Goal: Task Accomplishment & Management: Use online tool/utility

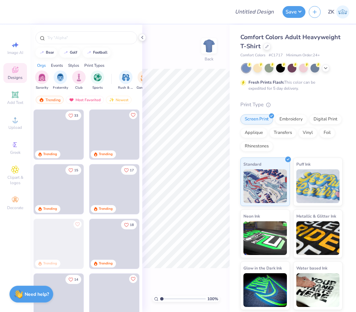
click at [269, 46] on div at bounding box center [267, 46] width 7 height 7
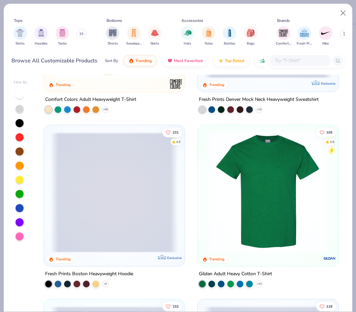
scroll to position [130, 0]
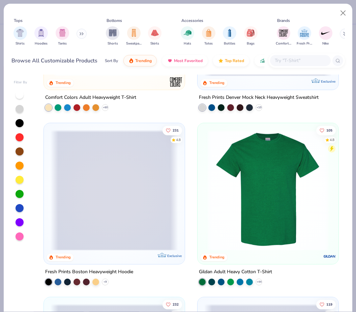
click at [135, 36] on img "filter for Sweatpants" at bounding box center [133, 33] width 7 height 8
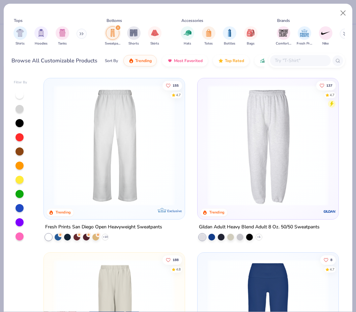
click at [160, 171] on img at bounding box center [115, 145] width 128 height 121
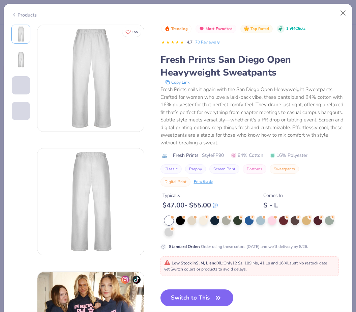
click at [271, 218] on div at bounding box center [272, 220] width 9 height 9
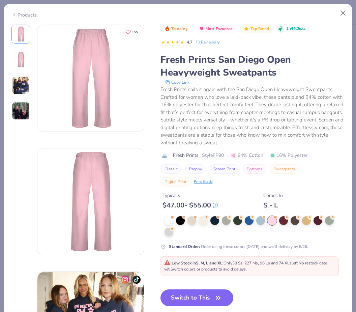
click at [319, 217] on div at bounding box center [318, 220] width 9 height 9
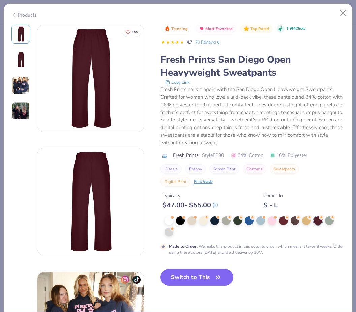
click at [283, 217] on div at bounding box center [283, 220] width 9 height 9
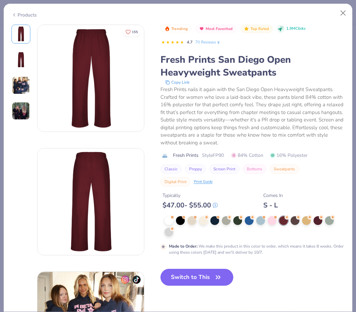
click at [260, 218] on div at bounding box center [260, 220] width 9 height 9
click at [260, 217] on div at bounding box center [260, 220] width 9 height 9
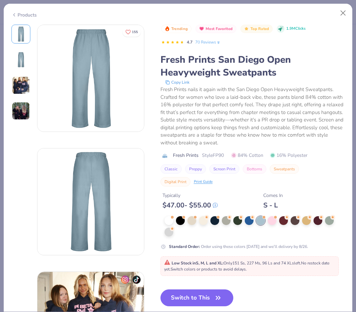
click at [209, 217] on circle at bounding box center [207, 217] width 5 height 5
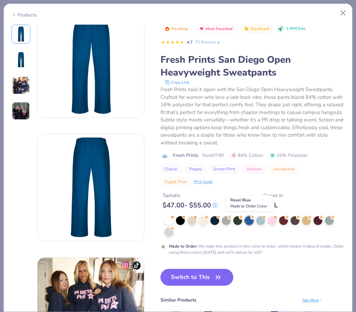
scroll to position [13, 0]
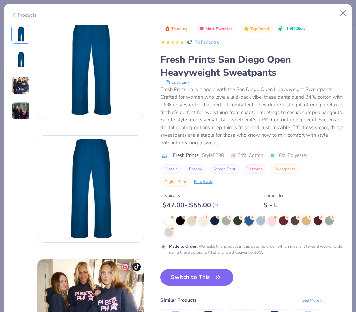
click at [272, 217] on div at bounding box center [272, 220] width 9 height 9
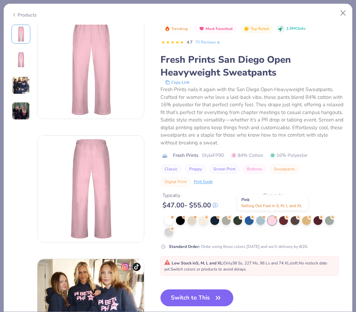
click at [203, 299] on button "Switch to This" at bounding box center [197, 298] width 73 height 17
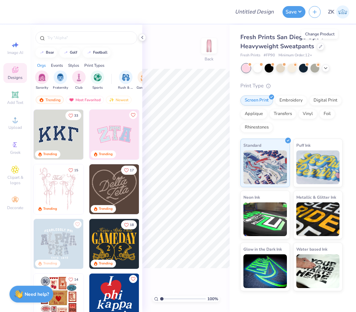
click at [84, 41] on input "text" at bounding box center [90, 37] width 86 height 7
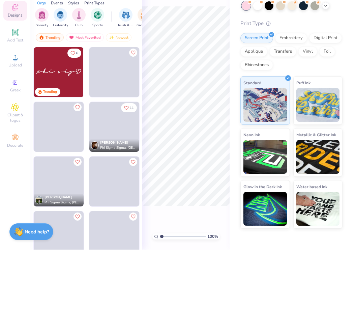
type input "Phi Sig"
click at [62, 110] on img at bounding box center [59, 135] width 50 height 50
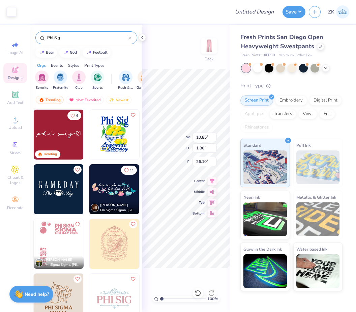
type input "5.96"
click at [253, 11] on input "Design Title" at bounding box center [262, 11] width 33 height 13
type input "Phi Sig Sweat Set"
click at [294, 17] on button "Save" at bounding box center [294, 12] width 23 height 12
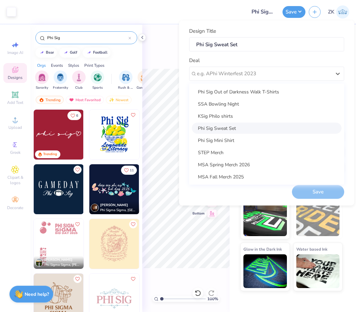
click at [238, 126] on div "Phi Sig Sweat Set" at bounding box center [267, 128] width 150 height 11
type input "Molly Dicampli"
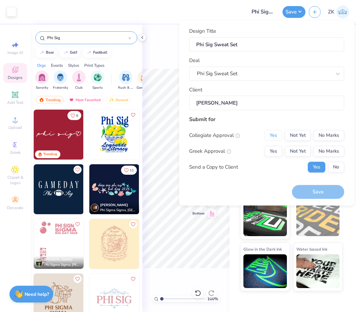
click at [272, 132] on button "Yes" at bounding box center [274, 135] width 18 height 11
click at [272, 153] on button "Yes" at bounding box center [274, 151] width 18 height 11
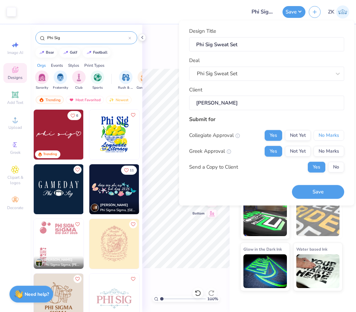
click at [333, 134] on button "No Marks" at bounding box center [329, 135] width 31 height 11
click at [319, 189] on button "Save" at bounding box center [318, 192] width 52 height 14
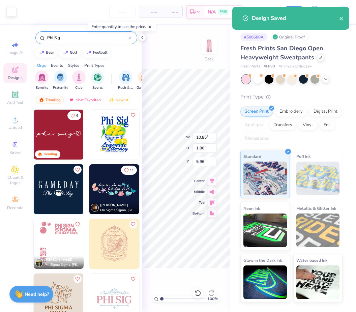
click at [321, 56] on icon at bounding box center [321, 57] width 3 height 3
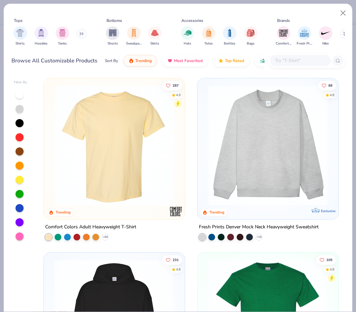
click at [44, 33] on img "filter for Hoodies" at bounding box center [40, 33] width 7 height 8
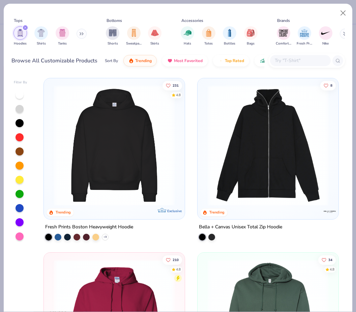
click at [137, 29] on img "filter for Sweatpants" at bounding box center [133, 33] width 7 height 8
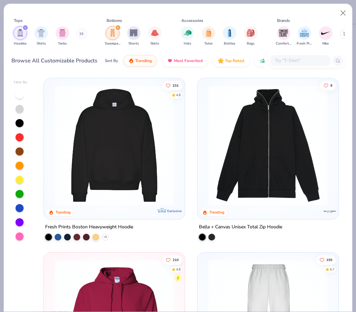
click at [26, 25] on div "filter for Hoodies" at bounding box center [25, 28] width 6 height 6
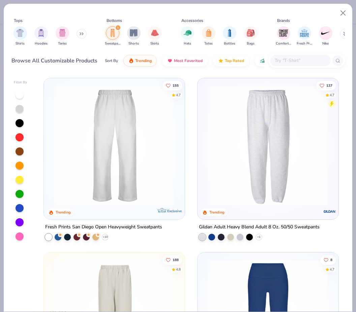
click at [119, 28] on icon "filter for Sweatpants" at bounding box center [118, 27] width 3 height 3
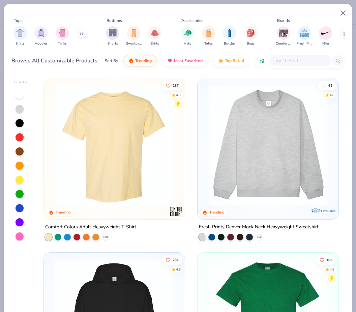
click at [292, 62] on input "text" at bounding box center [300, 61] width 52 height 8
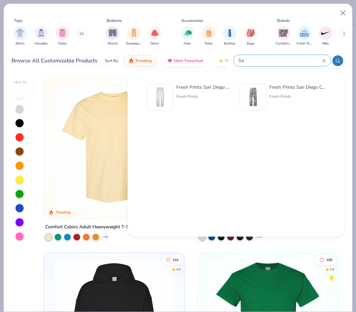
type input "S"
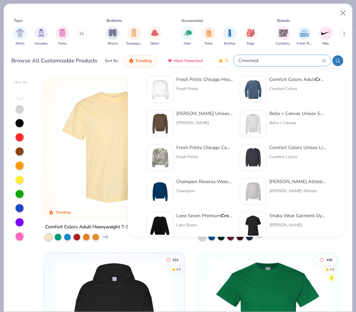
scroll to position [4, 0]
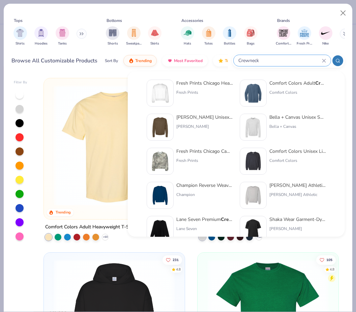
type input "Crewneck"
click at [170, 97] on img at bounding box center [160, 93] width 21 height 21
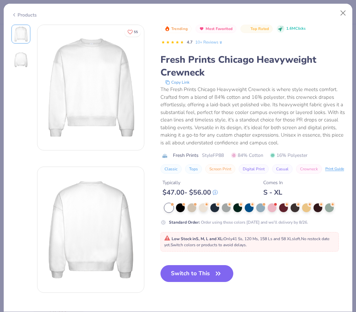
click at [272, 205] on div at bounding box center [272, 207] width 9 height 9
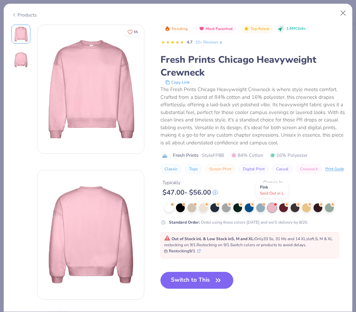
click at [203, 276] on button "Switch to This" at bounding box center [197, 280] width 73 height 17
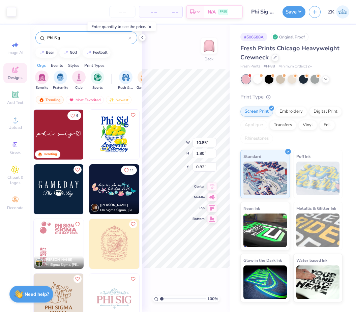
type input "3.00"
click at [130, 39] on icon at bounding box center [130, 38] width 3 height 3
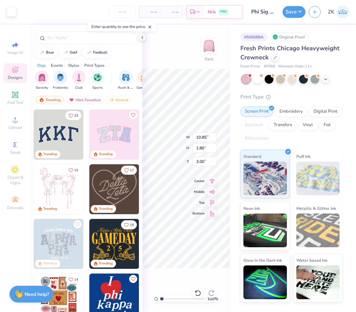
click at [143, 38] on icon at bounding box center [142, 37] width 5 height 5
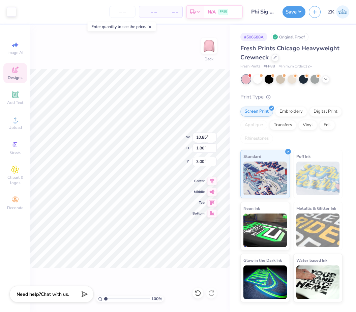
type input "2.62"
click at [289, 10] on button "Save" at bounding box center [294, 12] width 23 height 12
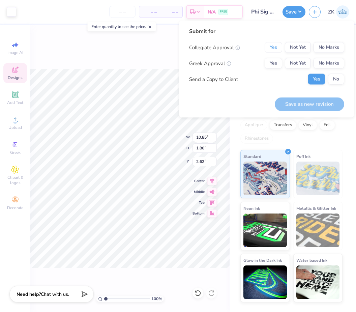
click at [274, 47] on button "Yes" at bounding box center [274, 47] width 18 height 11
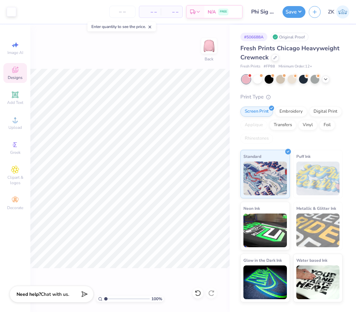
click at [316, 13] on icon "button" at bounding box center [315, 12] width 6 height 6
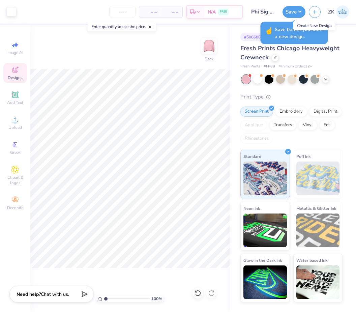
click at [314, 14] on button "button" at bounding box center [315, 12] width 12 height 12
click at [317, 11] on icon "button" at bounding box center [315, 12] width 6 height 6
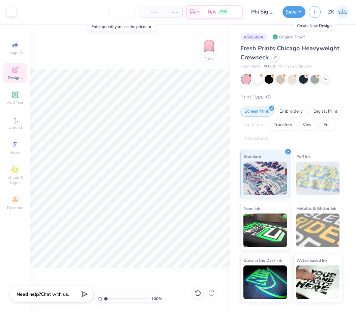
click at [314, 13] on icon "button" at bounding box center [315, 12] width 6 height 6
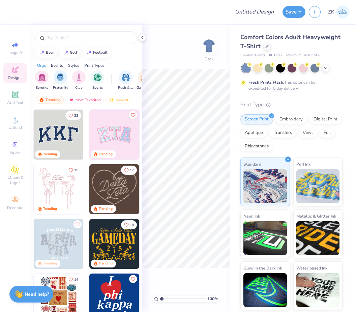
click at [328, 67] on icon at bounding box center [325, 67] width 5 height 5
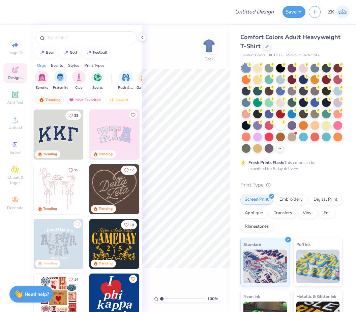
click at [269, 46] on div at bounding box center [267, 46] width 7 height 7
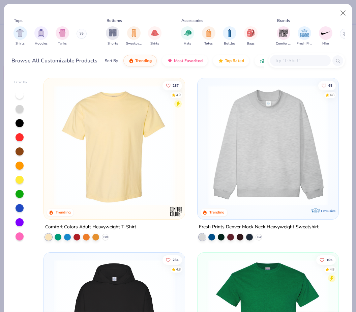
click at [306, 158] on img at bounding box center [269, 145] width 128 height 121
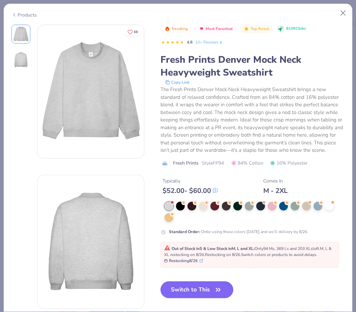
click at [274, 204] on div at bounding box center [272, 206] width 9 height 9
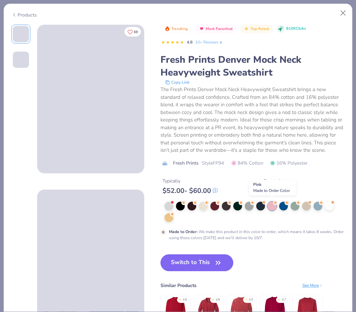
click at [214, 260] on icon "button" at bounding box center [218, 262] width 9 height 9
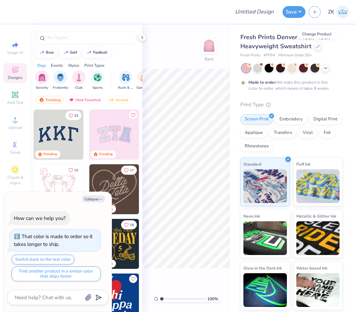
type textarea "x"
click at [88, 37] on input "text" at bounding box center [90, 37] width 86 height 7
type input "Phi sig"
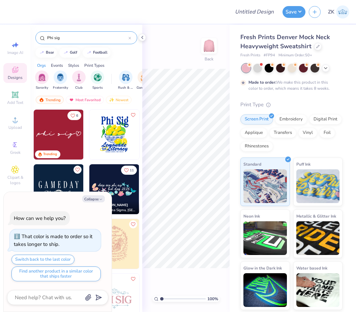
click at [60, 130] on img at bounding box center [59, 135] width 50 height 50
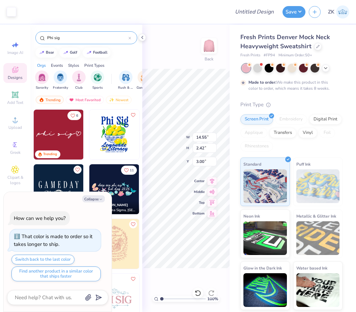
click at [143, 37] on icon at bounding box center [142, 37] width 5 height 5
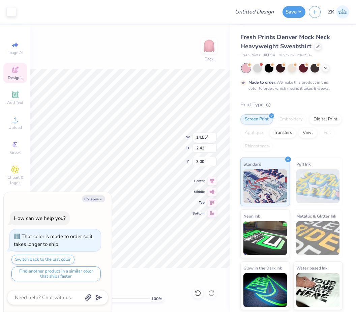
type textarea "x"
type input "1.79"
click at [260, 10] on input "Design Title" at bounding box center [262, 11] width 33 height 13
type input "P"
type textarea "x"
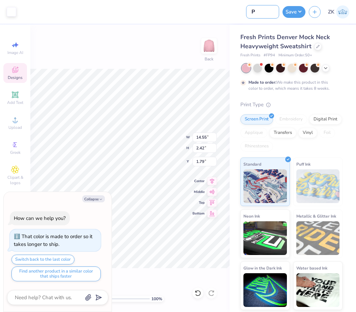
type input "Ph"
type textarea "x"
type input "Phi"
type textarea "x"
type input "Phi"
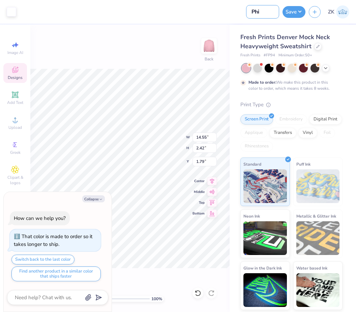
type textarea "x"
type input "Phi S"
type textarea "x"
type input "Phi Si"
type textarea "x"
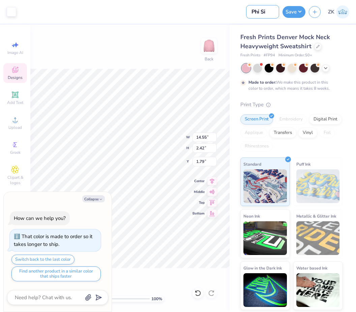
type input "Phi Sig"
type textarea "x"
type input "Phi Sig"
type textarea "x"
type input "Phi Sig S"
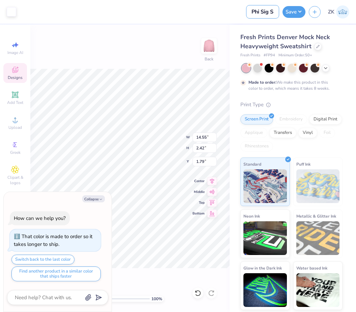
type textarea "x"
type input "Phi Sig Sw"
type textarea "x"
type input "Phi Sig Swe"
type textarea "x"
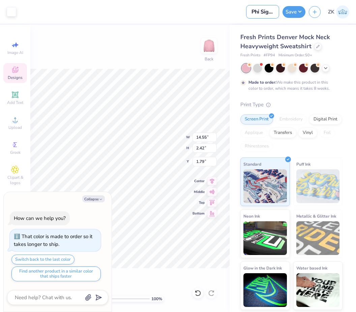
type input "Phi Sig Swea"
type textarea "x"
type input "Phi Sig Sweat"
type textarea "x"
type input "Phi Sig Sweat"
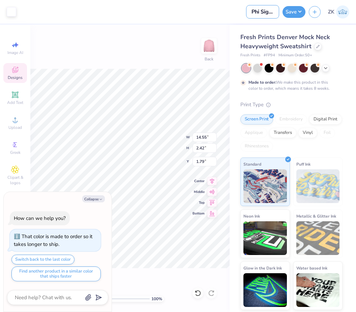
type textarea "x"
type input "Phi Sig Sweat S"
type textarea "x"
type input "Phi Sig Sweat Se"
type textarea "x"
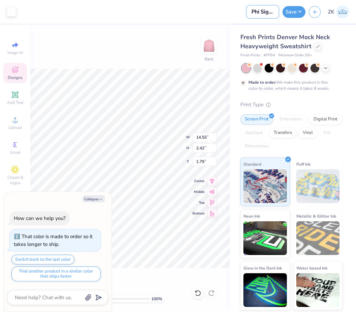
type input "Phi Sig Sweat Set"
type textarea "x"
type input "Phi Sig Sweat Set"
type textarea "x"
type input "Phi Sig Sweat Set ("
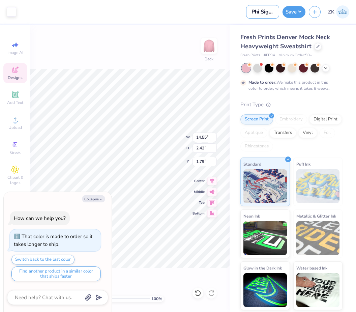
type textarea "x"
type input "Phi Sig Sweat Set ()"
type textarea "x"
type input "Phi Sig Sweat Set (C)"
type textarea "x"
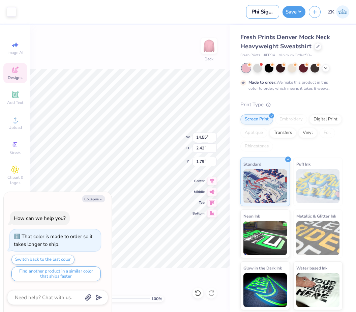
type input "Phi Sig Sweat Set (Cr)"
type textarea "x"
type input "Phi Sig Sweat Set (Cre)"
type textarea "x"
type input "Phi Sig Sweat Set (Crew)"
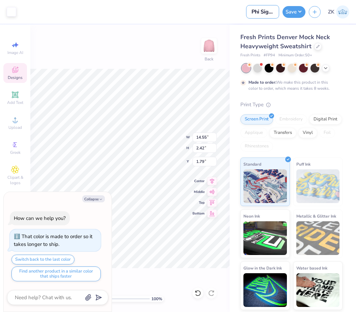
type textarea "x"
type input "Phi Sig Sweat Set (Crewn)"
type textarea "x"
type input "Phi Sig Sweat Set (Crewne)"
type textarea "x"
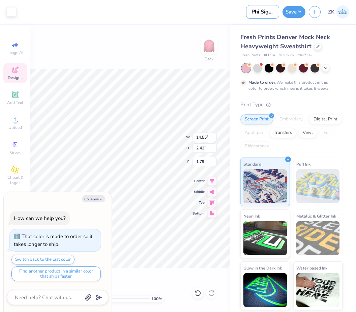
type input "Phi Sig Sweat Set (Crewnec)"
type textarea "x"
type input "Phi Sig Sweat Set (Crewneck)"
type textarea "x"
type input "Phi Sig Sweat Set (Crewneck)"
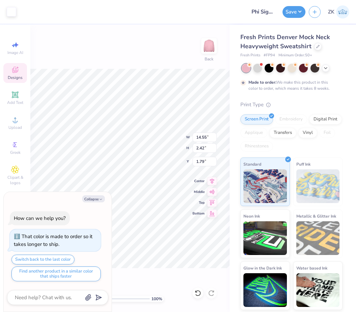
click at [297, 13] on button "Save" at bounding box center [294, 12] width 23 height 12
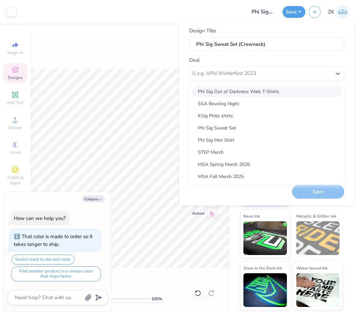
click at [239, 127] on div "Phi Sig Sweat Set" at bounding box center [267, 128] width 150 height 11
type textarea "x"
type input "Molly Dicampli"
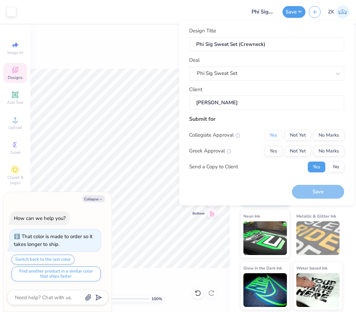
click at [273, 135] on button "Yes" at bounding box center [274, 135] width 18 height 11
click at [272, 146] on button "Yes" at bounding box center [274, 151] width 18 height 11
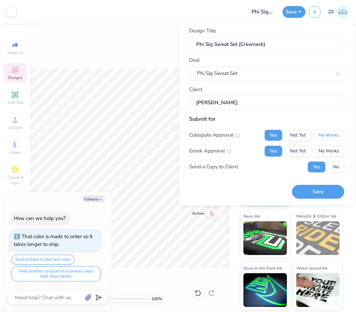
click at [332, 136] on button "No Marks" at bounding box center [329, 135] width 31 height 11
click at [324, 189] on button "Save" at bounding box center [318, 192] width 52 height 14
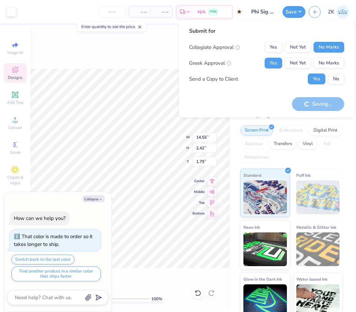
type textarea "x"
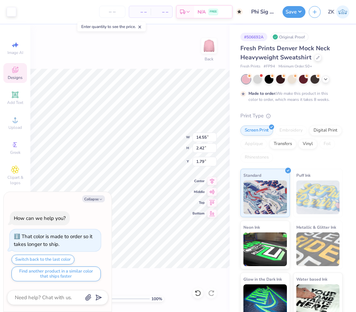
click at [315, 13] on icon "button" at bounding box center [315, 12] width 6 height 6
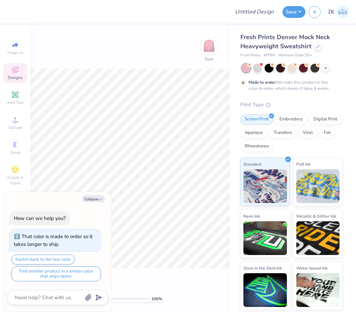
click at [315, 46] on div at bounding box center [318, 46] width 7 height 7
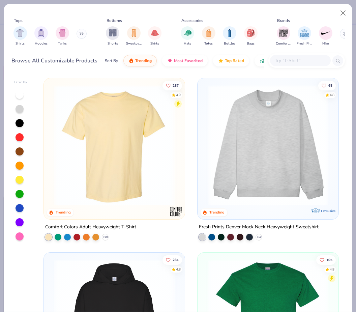
click at [318, 48] on div "Comfort Colors Fresh Prints Nike" at bounding box center [317, 36] width 85 height 25
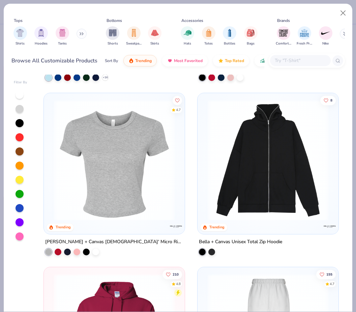
scroll to position [514, 0]
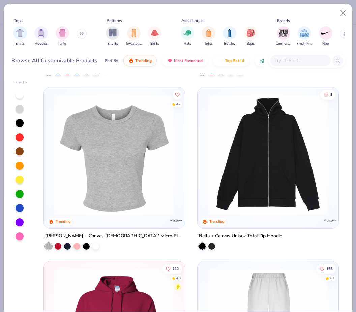
click at [133, 176] on img at bounding box center [115, 154] width 128 height 121
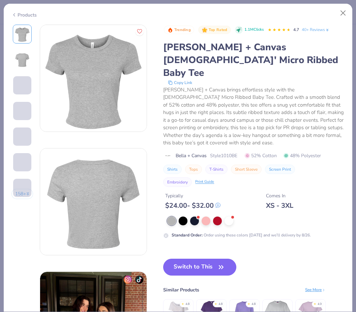
click at [208, 217] on div at bounding box center [206, 221] width 9 height 9
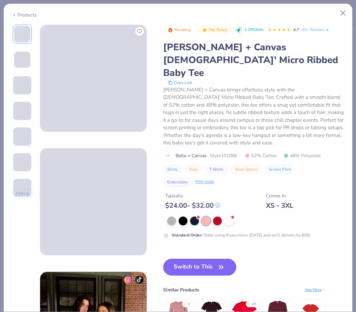
click at [193, 217] on div at bounding box center [194, 221] width 9 height 9
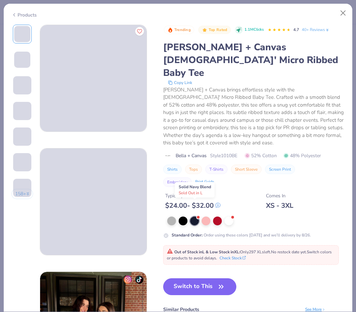
click at [203, 278] on button "Switch to This" at bounding box center [199, 286] width 73 height 17
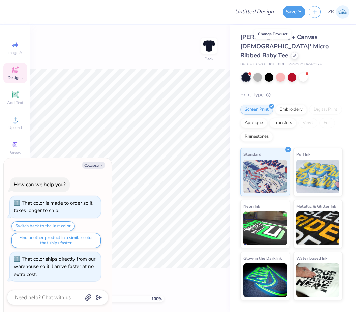
click at [93, 168] on button "Collapse" at bounding box center [93, 165] width 23 height 7
type textarea "x"
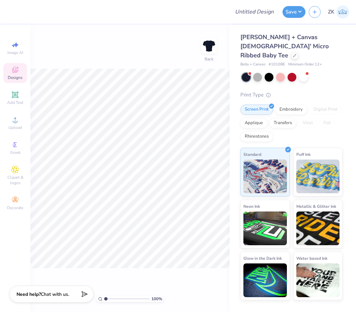
click at [291, 52] on div at bounding box center [294, 55] width 7 height 7
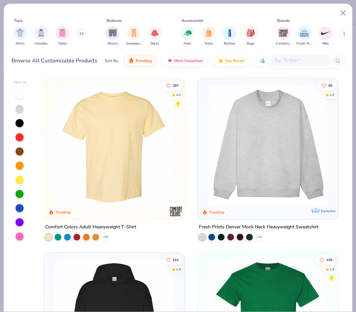
click at [348, 15] on button "Close" at bounding box center [343, 13] width 13 height 13
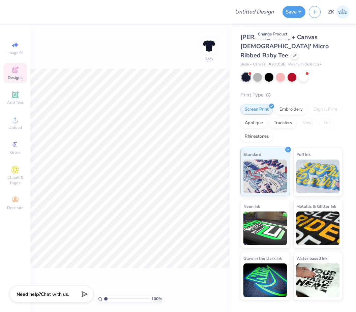
click at [256, 73] on div at bounding box center [257, 77] width 9 height 9
click at [259, 73] on div at bounding box center [257, 77] width 9 height 9
click at [248, 73] on div at bounding box center [246, 77] width 9 height 9
click at [247, 73] on div at bounding box center [246, 77] width 9 height 9
click at [248, 73] on div at bounding box center [246, 77] width 9 height 9
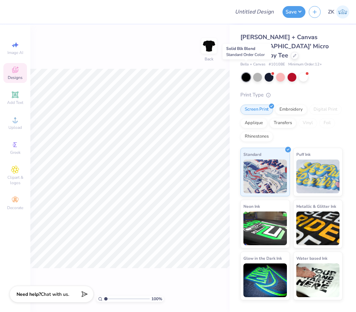
click at [204, 50] on img at bounding box center [208, 45] width 13 height 13
click at [216, 47] on img at bounding box center [208, 45] width 13 height 13
click at [17, 180] on span "Clipart & logos" at bounding box center [15, 180] width 24 height 11
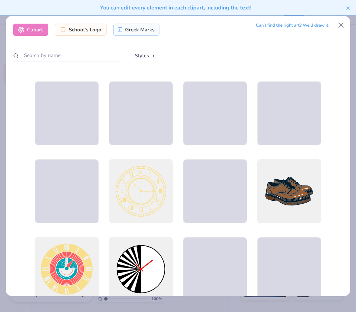
click at [132, 25] on div "Greek Marks" at bounding box center [136, 30] width 46 height 12
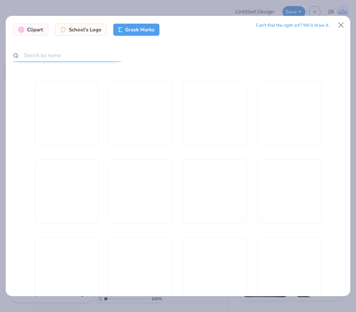
click at [69, 49] on input "text" at bounding box center [67, 55] width 108 height 12
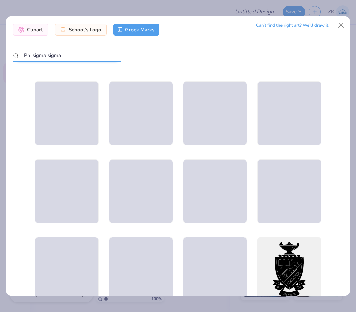
type input "Phi sigma sigma"
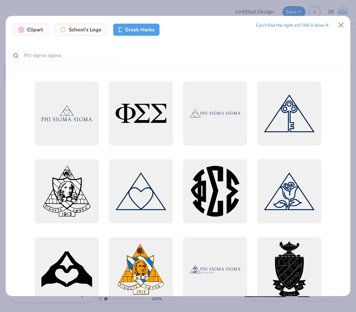
click at [56, 106] on div at bounding box center [67, 113] width 64 height 64
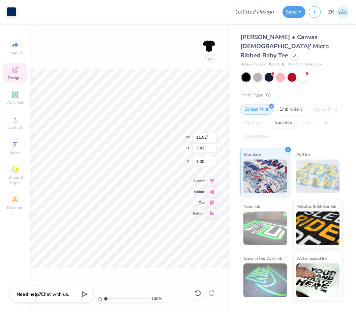
click at [11, 10] on div at bounding box center [11, 11] width 9 height 9
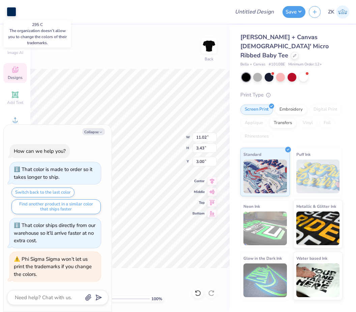
click at [13, 10] on div at bounding box center [11, 11] width 9 height 9
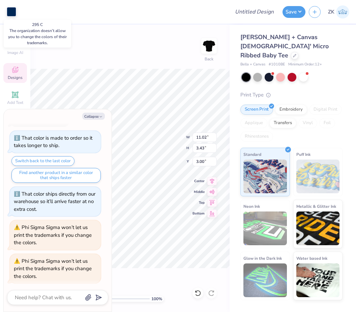
click at [98, 116] on button "Collapse" at bounding box center [93, 116] width 23 height 7
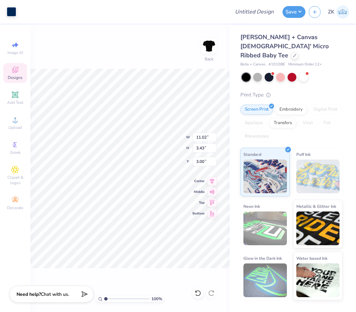
click at [259, 73] on div at bounding box center [257, 77] width 9 height 9
click at [303, 73] on div at bounding box center [303, 77] width 9 height 9
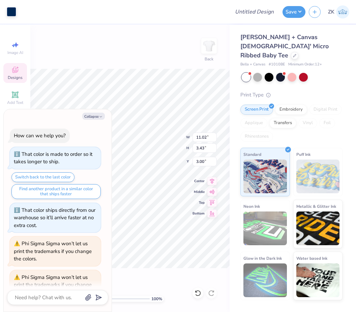
scroll to position [103, 0]
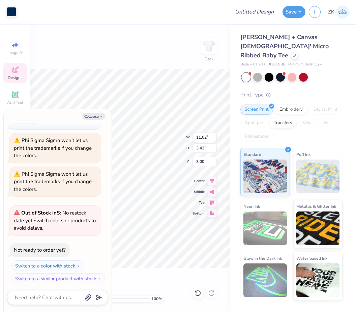
type textarea "x"
click at [251, 14] on input "Design Title" at bounding box center [262, 11] width 33 height 13
type input "P"
type textarea "x"
type input "Ph"
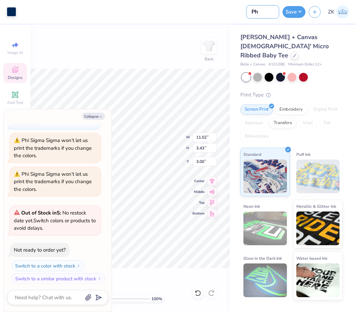
type textarea "x"
type input "Phi"
type textarea "x"
type input "Phi"
type textarea "x"
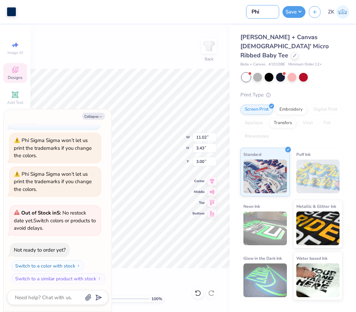
type input "Phi S"
type textarea "x"
type input "Phi Si"
type textarea "x"
type input "Phi Sig"
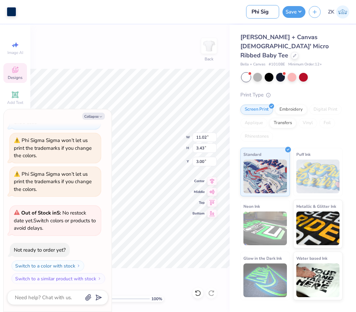
type textarea "x"
type input "Phi Sig"
type textarea "x"
type input "Phi Sig B"
type textarea "x"
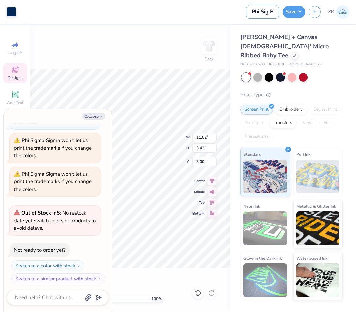
type input "Phi Sig Ba"
type textarea "x"
type input "Phi Sig Bab"
type textarea "x"
type input "Phi Sig Baby"
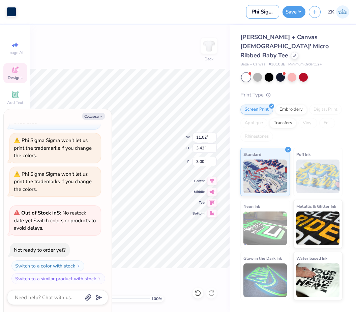
type textarea "x"
type input "Phi Sig Baby"
type textarea "x"
type input "Phi Sig Baby T"
type textarea "x"
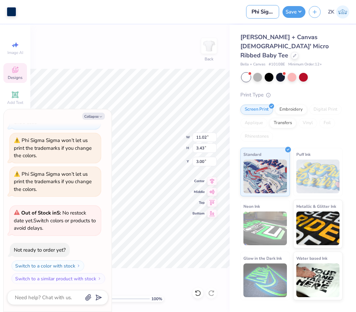
type input "Phi Sig Baby Te"
type textarea "x"
type input "Phi Sig Baby Tee"
type textarea "x"
type input "Phi Sig Baby Tees"
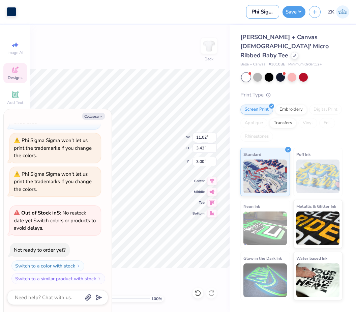
type textarea "x"
type input "Phi Sig Baby Tees"
click at [297, 13] on button "Save" at bounding box center [294, 12] width 23 height 12
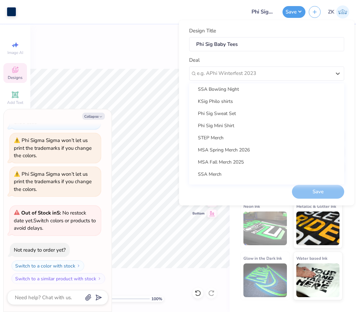
scroll to position [18, 0]
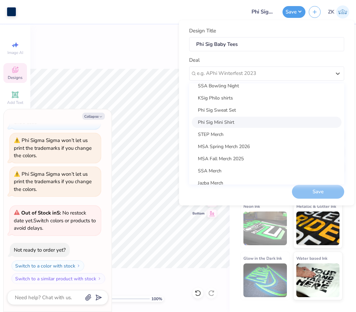
click at [236, 121] on div "Phi Sig Mini Shirt" at bounding box center [267, 122] width 150 height 11
type textarea "x"
type input "Molly Dicampli"
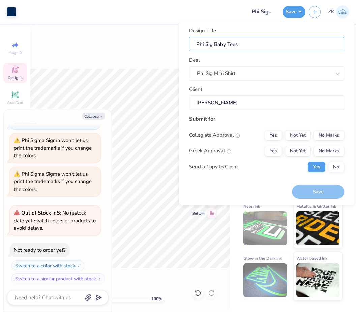
click at [240, 43] on input "Phi Sig Baby Tees" at bounding box center [266, 44] width 155 height 15
click at [225, 43] on input "Phi Sig Baby Tees" at bounding box center [266, 44] width 155 height 15
click at [224, 43] on input "Phi Sig Baby Tees" at bounding box center [266, 44] width 155 height 15
type input "Phi Sig M"
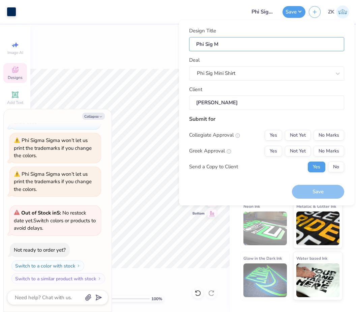
type textarea "x"
type input "Phi Sig Mi"
type textarea "x"
type input "Phi Sig Min"
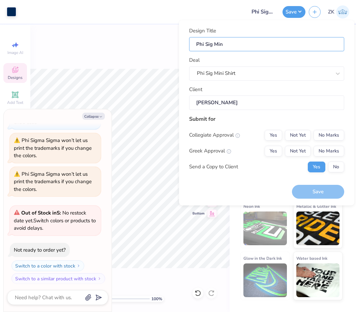
type input "Phi Sig Min"
type textarea "x"
type input "Phi Sig Mini"
type textarea "x"
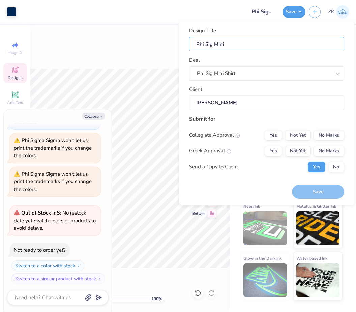
type input "Phi Sig Mini"
type textarea "x"
type input "Phi Sig Mini S"
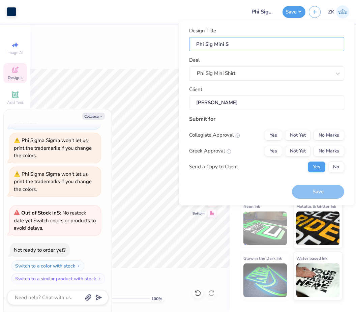
type textarea "x"
type input "Phi Sig Mini Sh"
type textarea "x"
type input "Phi Sig Mini Shi"
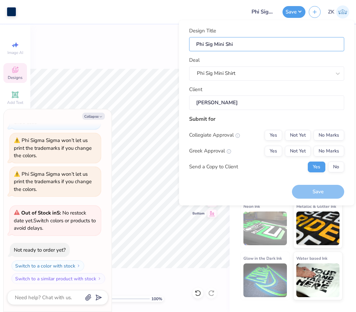
type input "Phi Sig Mini Shi"
type textarea "x"
type input "Phi Sig Mini Shir"
type textarea "x"
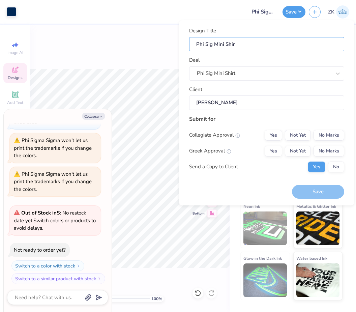
type input "Phi Sig Mini Shirt"
type textarea "x"
type input "Phi Sig Mini Shir"
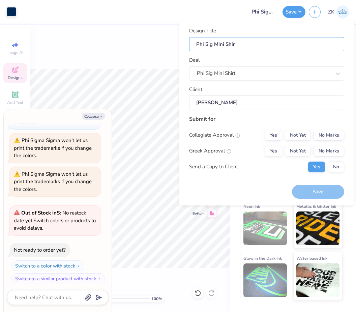
type textarea "x"
type input "Phi Sig Mini Shirt"
type textarea "x"
type input "Phi Sig Mini Shirt"
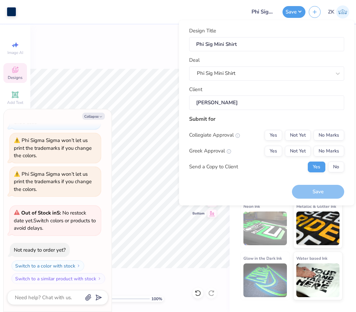
click at [154, 51] on div "100 % Back W 11.02 11.02 " H 3.43 3.43 " Y 3.00 3.00 " Center Middle Top Bottom" at bounding box center [129, 169] width 199 height 288
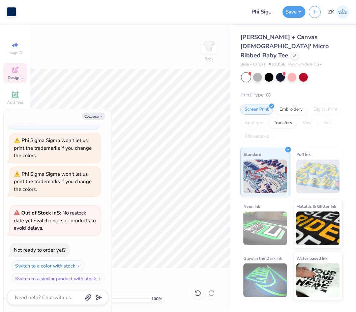
click at [295, 8] on button "Save" at bounding box center [294, 12] width 23 height 12
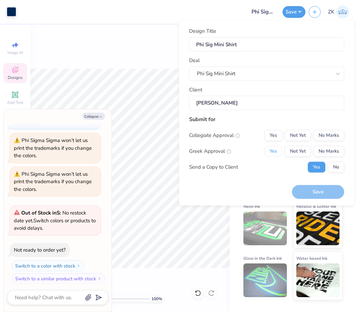
click at [271, 152] on button "Yes" at bounding box center [274, 151] width 18 height 11
click at [330, 135] on button "No Marks" at bounding box center [329, 135] width 31 height 11
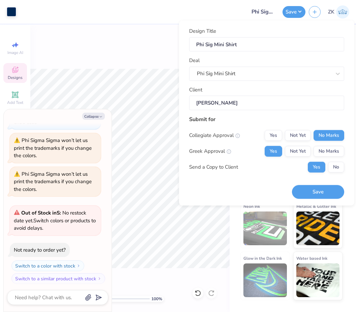
click at [317, 190] on button "Save" at bounding box center [318, 192] width 52 height 14
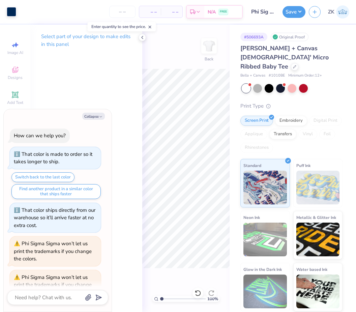
scroll to position [103, 0]
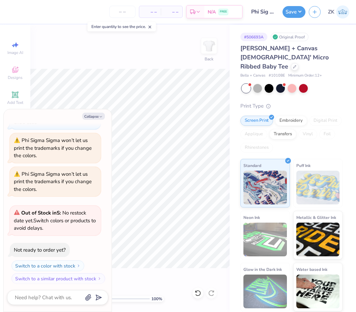
click at [95, 118] on button "Collapse" at bounding box center [93, 116] width 23 height 7
type textarea "x"
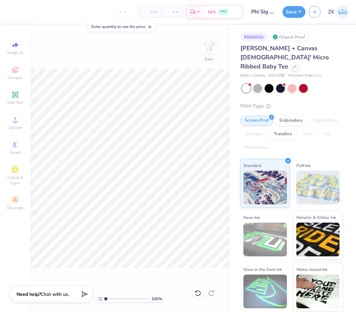
click at [293, 65] on icon at bounding box center [294, 66] width 3 height 3
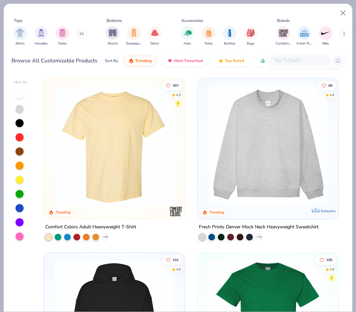
click at [135, 149] on img at bounding box center [115, 145] width 128 height 121
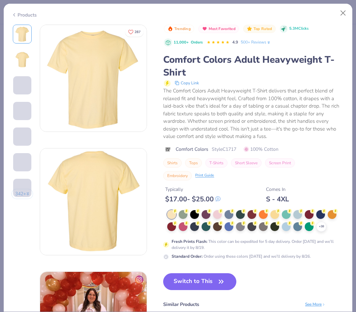
click at [207, 227] on div at bounding box center [206, 226] width 9 height 9
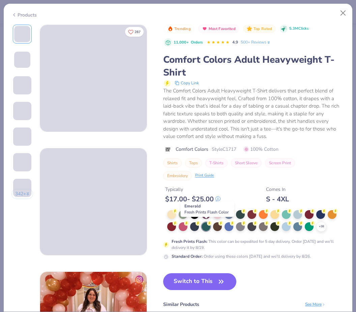
click at [214, 278] on button "Switch to This" at bounding box center [199, 281] width 73 height 17
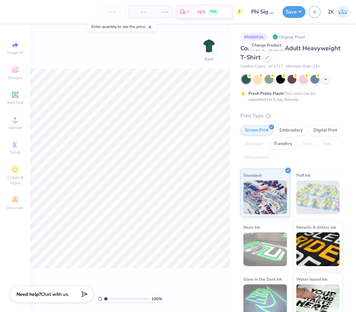
click at [208, 48] on img at bounding box center [208, 45] width 13 height 13
click at [209, 46] on img at bounding box center [208, 45] width 13 height 13
click at [17, 98] on icon at bounding box center [15, 94] width 6 height 6
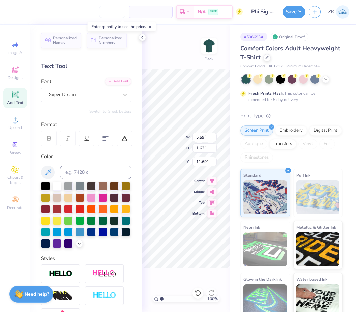
click at [247, 75] on div at bounding box center [246, 79] width 9 height 9
type input "11.02"
type input "3.43"
type input "7.50"
click at [313, 14] on icon "button" at bounding box center [315, 12] width 6 height 6
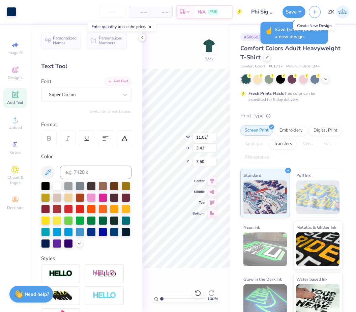
click at [316, 16] on button "button" at bounding box center [315, 12] width 12 height 12
click at [314, 9] on icon "button" at bounding box center [315, 12] width 6 height 6
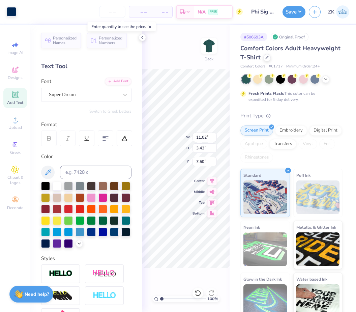
click at [317, 26] on div "Create New Design" at bounding box center [315, 25] width 42 height 9
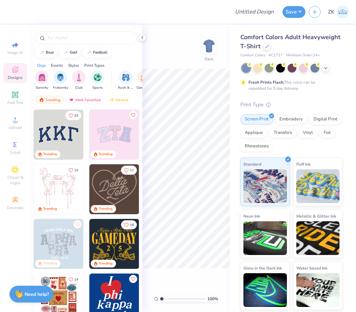
click at [325, 69] on icon at bounding box center [325, 67] width 5 height 5
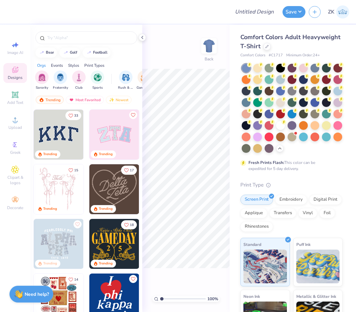
click at [295, 102] on div at bounding box center [292, 102] width 9 height 9
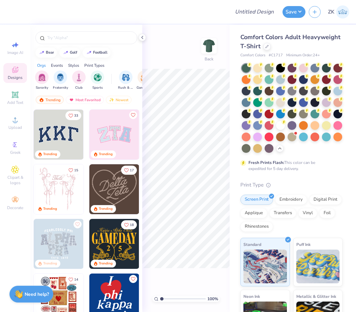
click at [20, 98] on div "Add Text" at bounding box center [15, 98] width 24 height 20
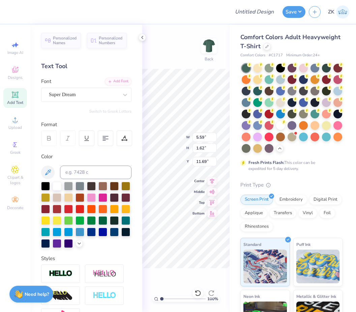
scroll to position [0, 1]
type textarea "[PERSON_NAME] SSA"
click at [213, 32] on div "100 % Back W 5.59 5.59 " H 1.62 1.62 " Y 11.69 11.69 " Center Middle Top Bottom" at bounding box center [185, 169] width 87 height 288
type input "3.00"
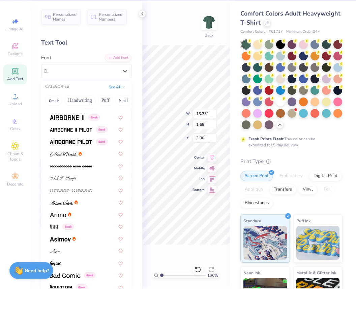
scroll to position [129, 0]
click at [73, 147] on div "Greek" at bounding box center [86, 152] width 85 height 11
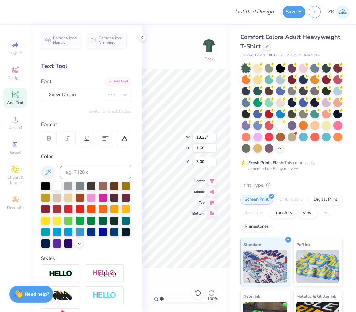
type input "14.17"
type input "1.61"
type input "3.03"
click at [292, 67] on div at bounding box center [292, 68] width 9 height 9
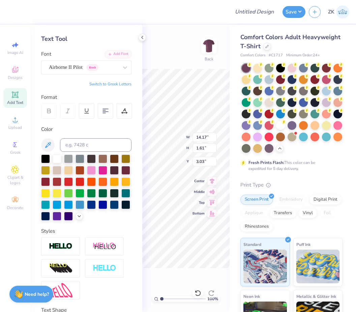
scroll to position [1, 0]
type textarea "[PERSON_NAME] SSA"
click at [187, 38] on div "100 % Back W 14.17 14.17 " H 1.61 1.61 " Y 3.03 3.03 " Center Middle Top Bottom" at bounding box center [185, 169] width 87 height 288
click at [144, 37] on icon at bounding box center [142, 37] width 5 height 5
type input "3.00"
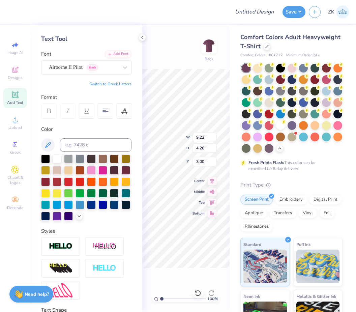
click at [213, 46] on img at bounding box center [208, 45] width 13 height 13
click at [16, 99] on icon at bounding box center [15, 95] width 8 height 8
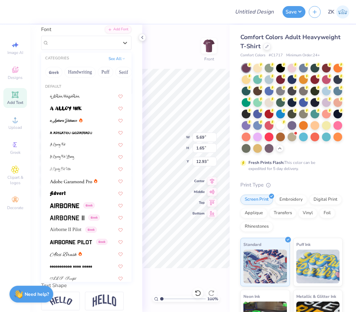
scroll to position [48, 0]
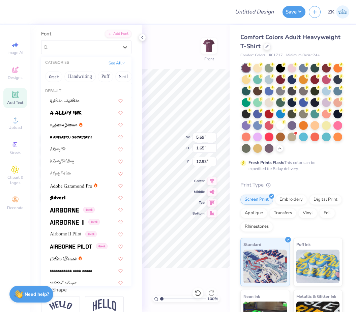
click at [126, 75] on button "Serif" at bounding box center [123, 76] width 17 height 11
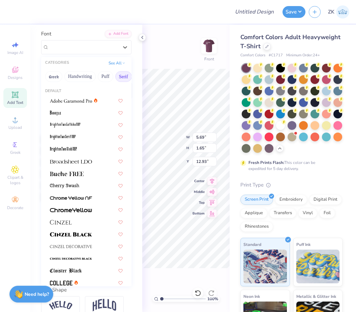
click at [60, 74] on button "Greek" at bounding box center [53, 76] width 17 height 11
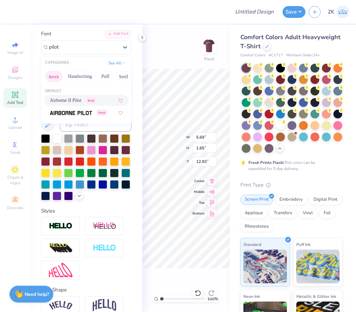
click at [81, 98] on span "Airborne II Pilot" at bounding box center [65, 100] width 31 height 7
type input "pilot"
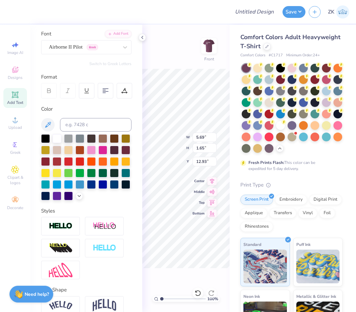
type input "5.33"
type input "1.72"
type input "12.89"
type textarea "TEKirtan NightXT"
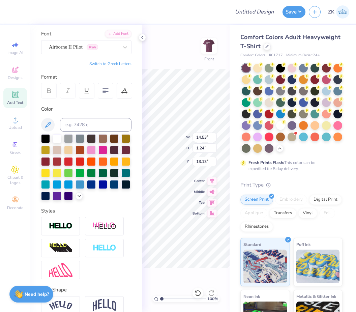
scroll to position [0, 1]
click at [146, 39] on div at bounding box center [142, 37] width 7 height 7
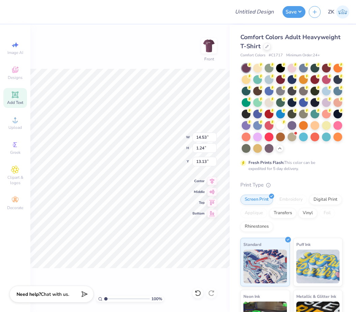
scroll to position [0, 1]
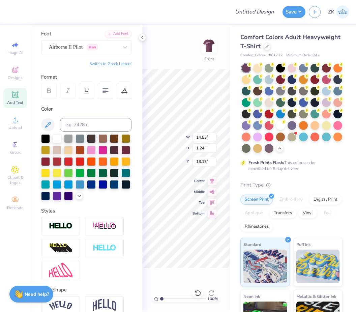
type input "3.97"
click at [145, 39] on div at bounding box center [142, 37] width 7 height 7
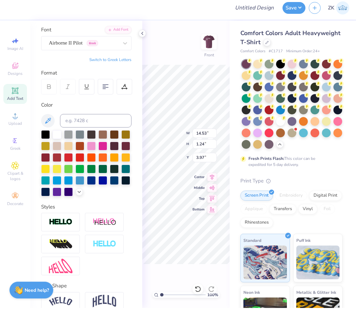
scroll to position [0, 2]
type textarea "Kirtan NighT"
click at [184, 46] on div "100 % Front W 14.53 14.53 " H 1.24 1.24 " Y 3.97 3.97 " Center Middle Top Bottom" at bounding box center [185, 169] width 87 height 288
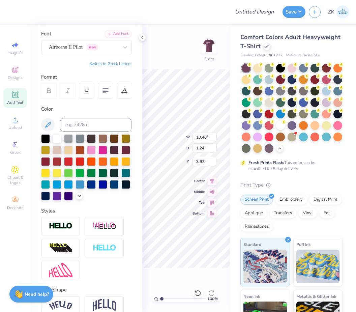
type input "2.67"
click at [143, 37] on icon at bounding box center [142, 37] width 5 height 5
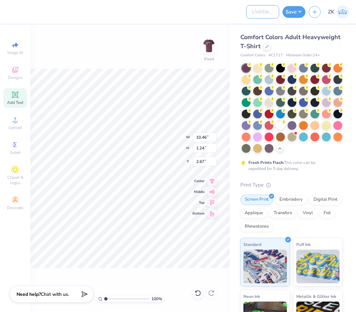
click at [260, 10] on input "Design Title" at bounding box center [262, 11] width 33 height 13
click at [254, 12] on input "SSA Kieran Night" at bounding box center [262, 11] width 33 height 13
type input "SSA Kirtan Night"
click at [299, 8] on button "Save" at bounding box center [294, 12] width 23 height 12
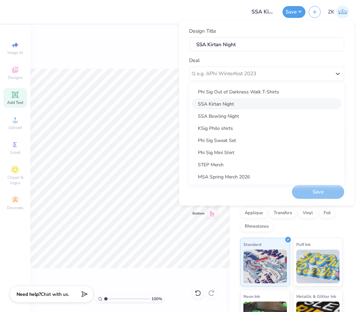
click at [253, 99] on div "SSA Kirtan Night" at bounding box center [267, 103] width 150 height 11
type input "[PERSON_NAME]"
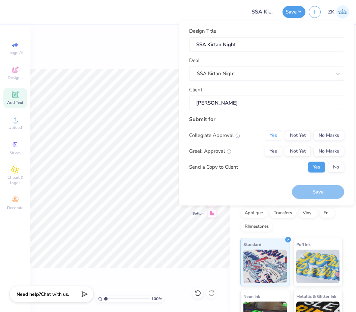
click at [277, 135] on button "Yes" at bounding box center [274, 135] width 18 height 11
click at [338, 152] on button "No Marks" at bounding box center [329, 151] width 31 height 11
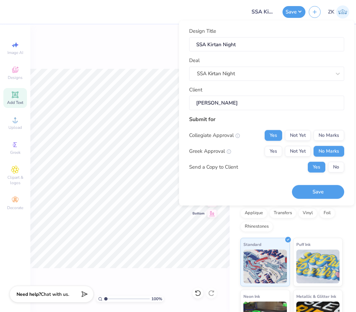
click at [321, 191] on button "Save" at bounding box center [318, 192] width 52 height 14
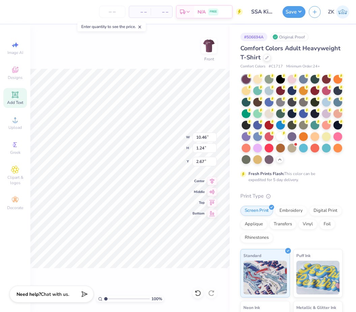
click at [268, 56] on icon at bounding box center [267, 57] width 3 height 3
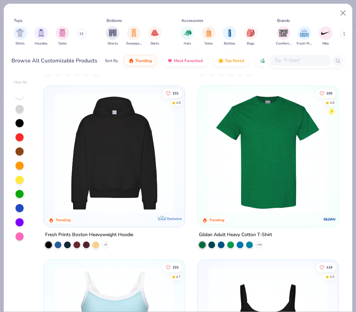
scroll to position [173, 0]
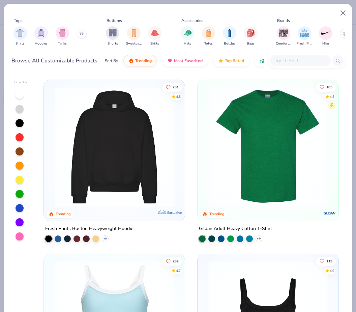
click at [130, 152] on img at bounding box center [115, 146] width 128 height 121
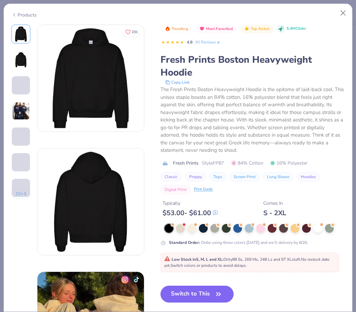
click at [213, 276] on div "Trending Most Favorited Top Rated 5.4M Clicks 4.8 90 Reviews Fresh Prints Bosto…" at bounding box center [253, 198] width 184 height 346
click at [214, 292] on icon "button" at bounding box center [218, 294] width 9 height 9
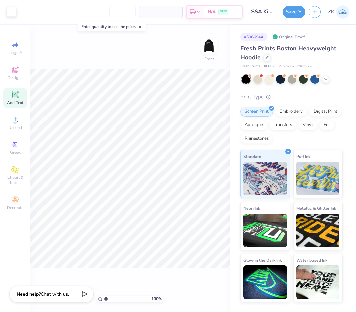
click at [317, 14] on icon "button" at bounding box center [315, 12] width 6 height 6
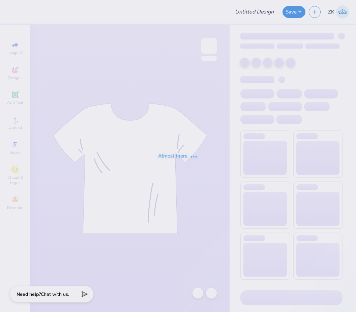
type input "SSA Kirtan Night"
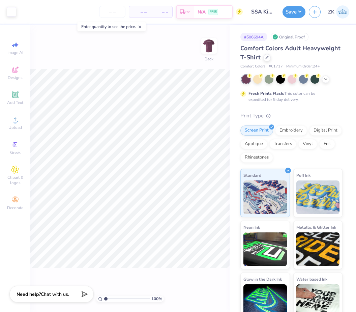
click at [313, 15] on button "button" at bounding box center [315, 12] width 12 height 12
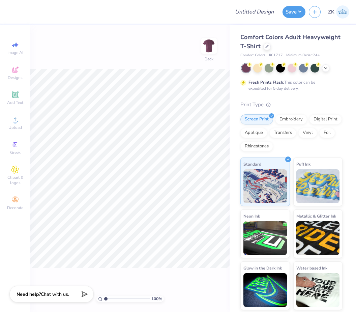
click at [269, 47] on div at bounding box center [267, 46] width 7 height 7
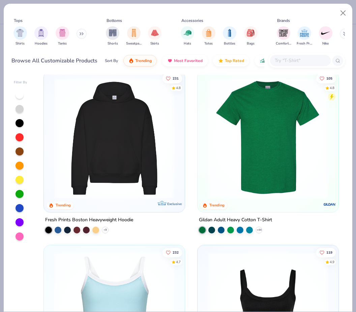
scroll to position [186, 0]
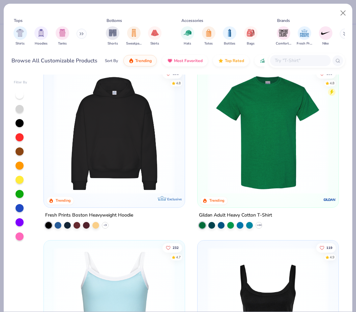
click at [156, 127] on img at bounding box center [115, 133] width 128 height 121
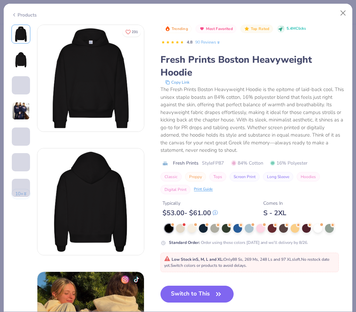
click at [330, 225] on div at bounding box center [329, 228] width 9 height 9
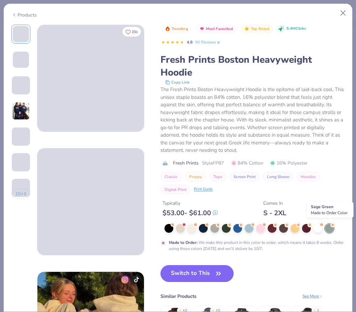
click at [211, 275] on button "Switch to This" at bounding box center [197, 273] width 73 height 17
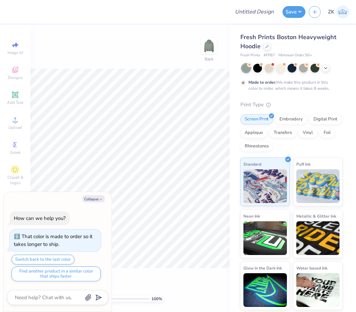
click at [92, 200] on button "Collapse" at bounding box center [93, 198] width 23 height 7
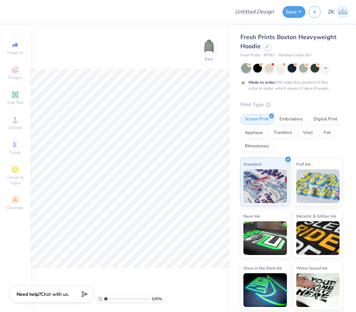
click at [211, 42] on img at bounding box center [208, 45] width 13 height 13
click at [327, 69] on icon at bounding box center [325, 67] width 5 height 5
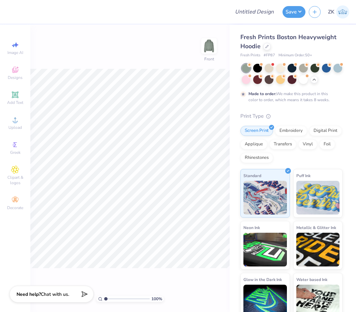
click at [252, 64] on circle at bounding box center [249, 64] width 5 height 5
click at [325, 65] on div at bounding box center [326, 68] width 9 height 9
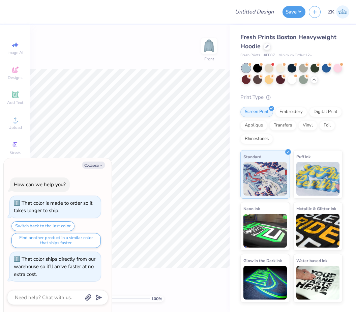
scroll to position [154, 0]
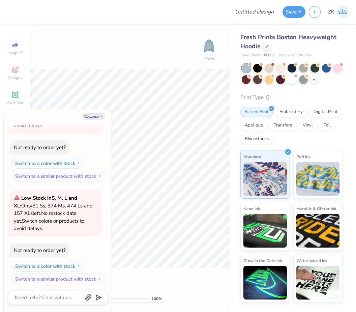
click at [101, 115] on icon "button" at bounding box center [101, 117] width 4 height 4
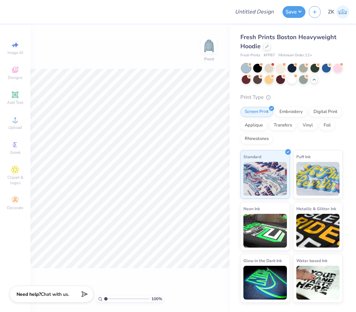
click at [340, 69] on div at bounding box center [338, 68] width 9 height 9
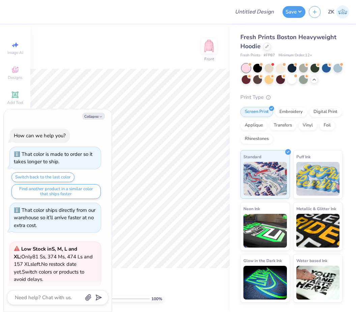
scroll to position [256, 0]
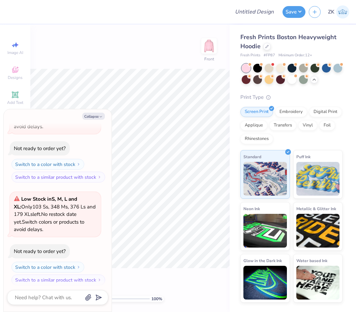
click at [99, 115] on icon "button" at bounding box center [101, 117] width 4 height 4
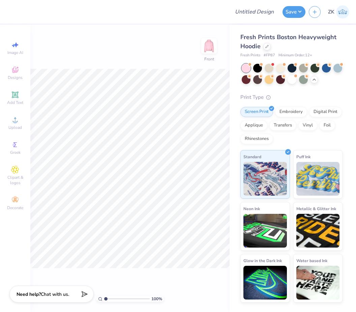
click at [267, 67] on div at bounding box center [269, 68] width 9 height 9
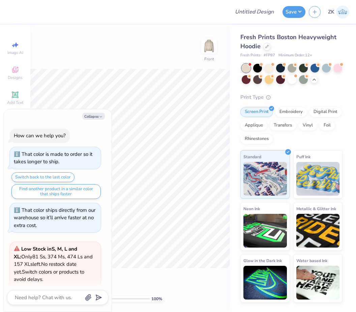
scroll to position [358, 0]
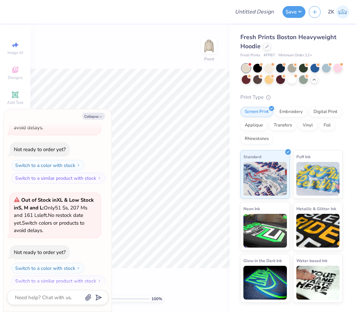
click at [103, 116] on icon "button" at bounding box center [101, 117] width 4 height 4
type textarea "x"
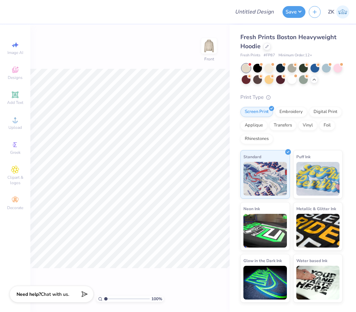
click at [18, 149] on icon at bounding box center [15, 145] width 8 height 8
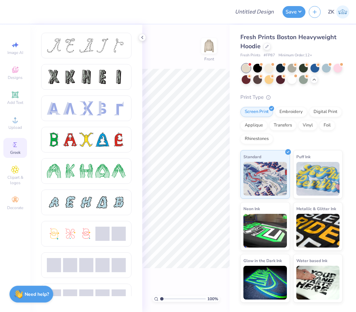
click at [267, 49] on div at bounding box center [267, 46] width 7 height 7
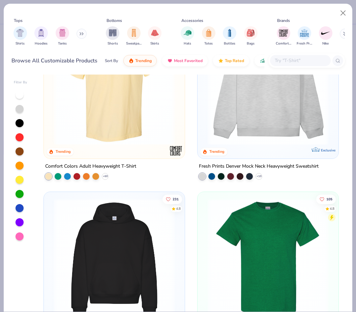
scroll to position [49, 0]
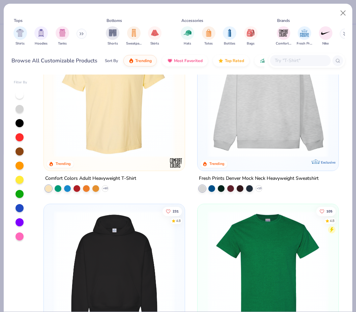
click at [120, 152] on img at bounding box center [115, 96] width 128 height 121
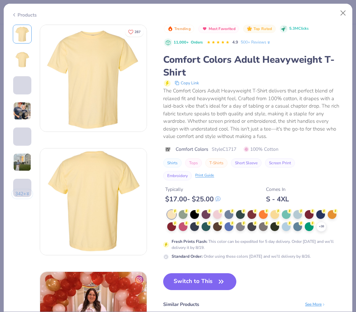
click at [215, 280] on button "Switch to This" at bounding box center [199, 281] width 73 height 17
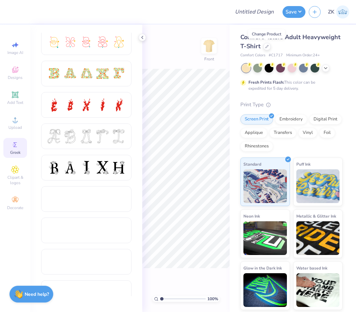
scroll to position [207, 0]
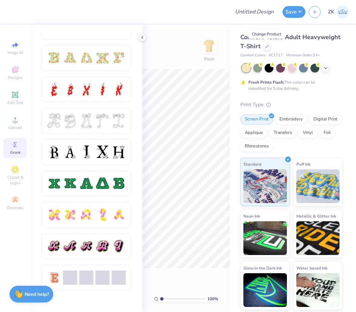
click at [21, 76] on span "Designs" at bounding box center [15, 77] width 15 height 5
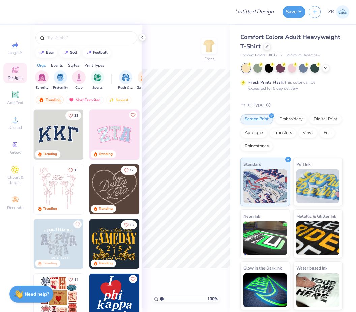
click at [69, 41] on input "text" at bounding box center [90, 37] width 86 height 7
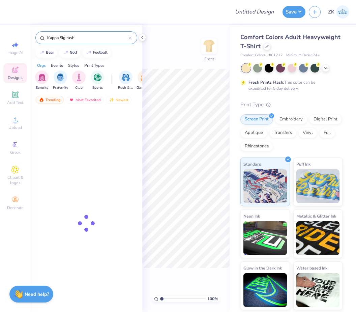
type input "Kappa Sig rush"
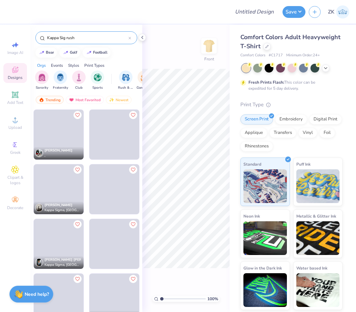
click at [183, 53] on div "100 % Front" at bounding box center [185, 169] width 87 height 288
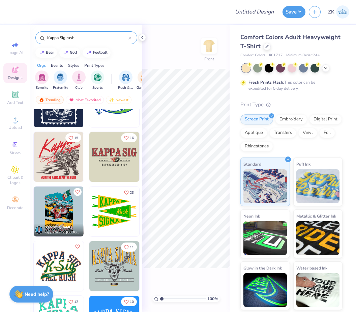
scroll to position [251, 0]
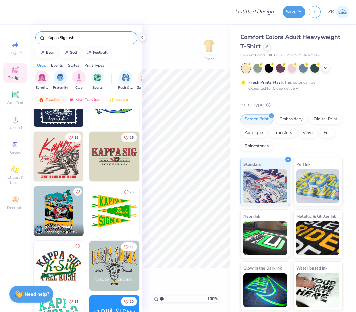
click at [71, 265] on img at bounding box center [59, 266] width 50 height 50
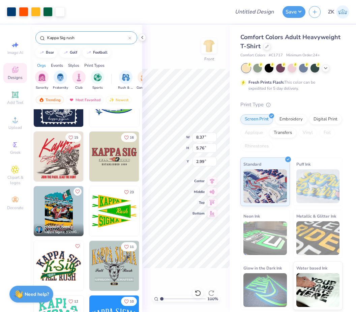
type input "5.56"
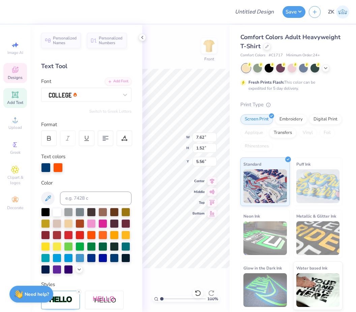
click at [111, 40] on span "Personalized Numbers" at bounding box center [111, 40] width 24 height 9
type input "2.78"
type input "2.00"
type input "12.75"
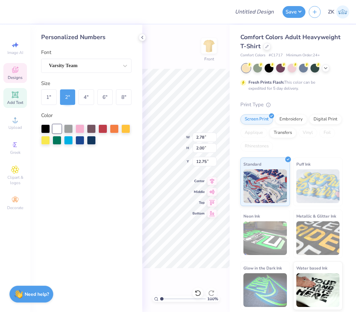
type input "1.87"
type input "0.83"
type input "9.90"
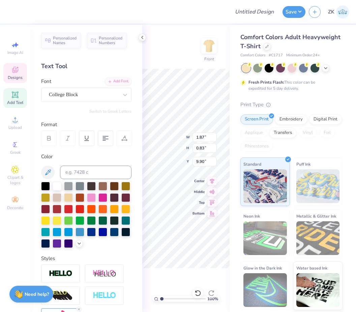
scroll to position [0, 0]
type textarea "2025"
click at [180, 49] on div "100 % Front W 1.87 1.87 " H 0.83 0.83 " Y 9.90 9.90 " Center Middle Top Bottom" at bounding box center [185, 169] width 87 height 288
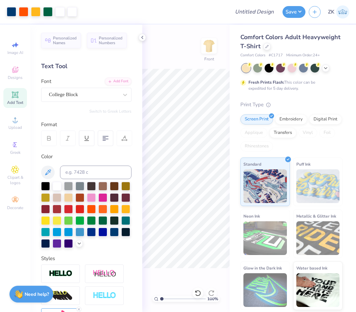
click at [142, 38] on polyline at bounding box center [142, 37] width 1 height 3
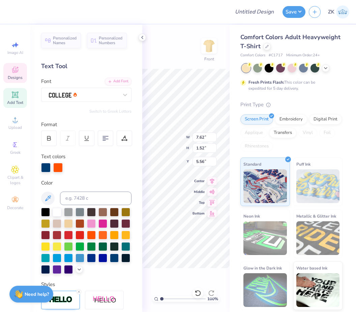
type input "7.42"
type input "3.99"
type input "6.58"
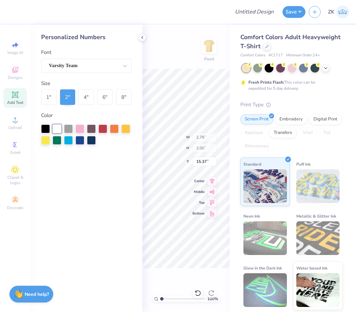
click at [143, 37] on icon at bounding box center [142, 37] width 5 height 5
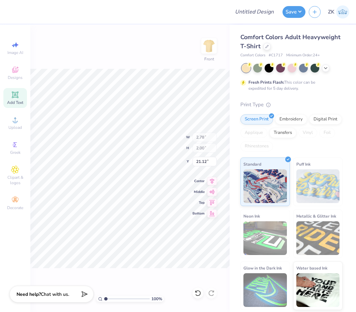
type input "11.75"
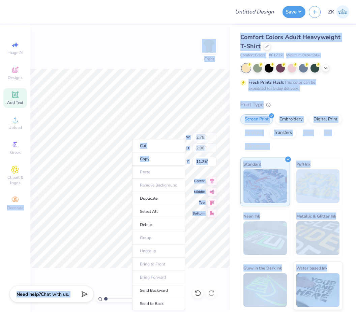
click at [153, 226] on li "Delete" at bounding box center [158, 224] width 53 height 13
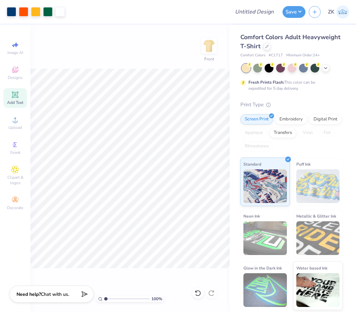
click at [207, 52] on img at bounding box center [208, 45] width 13 height 13
click at [17, 152] on div "Greek" at bounding box center [15, 148] width 24 height 20
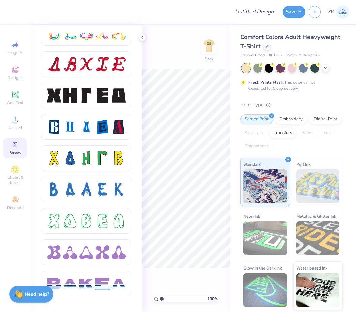
scroll to position [863, 0]
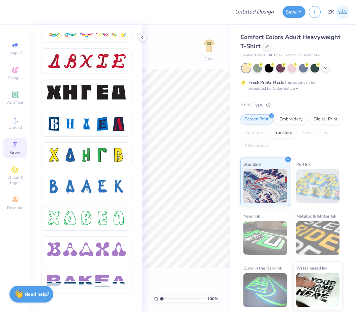
click at [100, 130] on div at bounding box center [103, 124] width 14 height 14
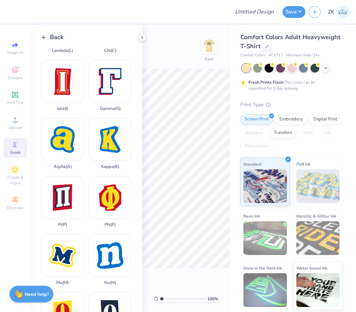
scroll to position [162, 0]
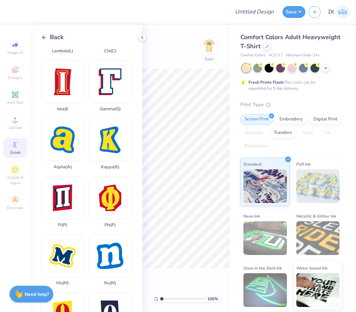
click at [112, 148] on div "Kappa ( K )" at bounding box center [110, 143] width 43 height 51
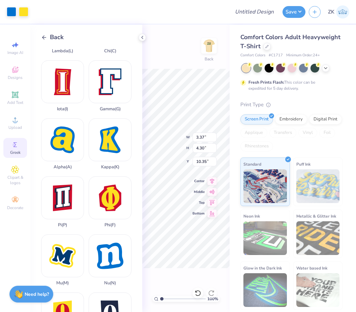
type input "3.00"
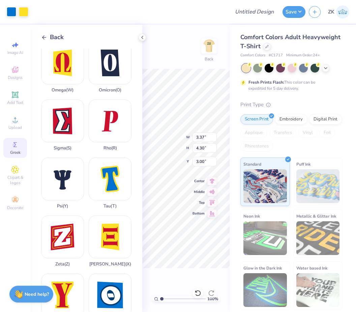
scroll to position [413, 0]
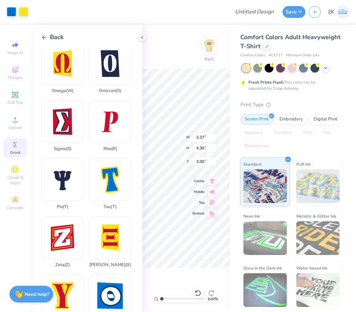
click at [62, 125] on div "Sigma ( S )" at bounding box center [62, 125] width 43 height 51
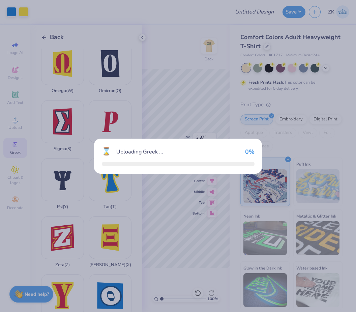
type input "3.01"
type input "4.15"
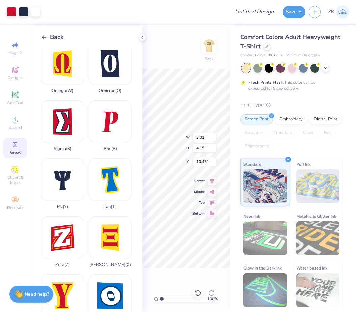
type input "3.00"
type input "3.37"
type input "4.30"
click at [144, 37] on icon at bounding box center [142, 37] width 5 height 5
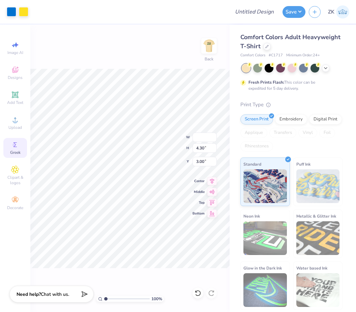
click at [206, 49] on img at bounding box center [208, 45] width 13 height 13
click at [214, 50] on img at bounding box center [208, 45] width 13 height 13
type input "1.85"
type input "2.55"
type input "3.00"
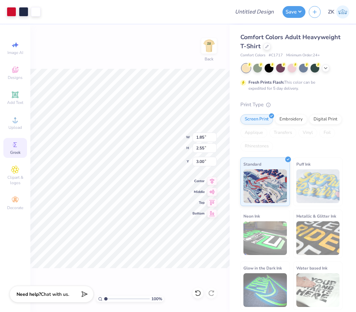
type input "3.37"
type input "4.30"
type input "1.93"
type input "2.45"
type input "3.00"
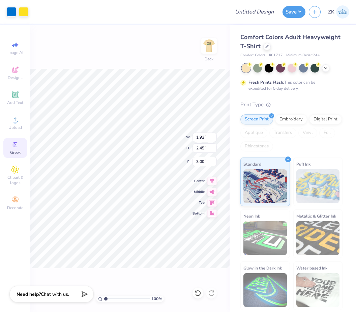
click at [171, 65] on div "100 % Back W 1.93 1.93 " H 2.45 2.45 " Y 3.00 3.00 " Center Middle Top Bottom" at bounding box center [129, 169] width 199 height 288
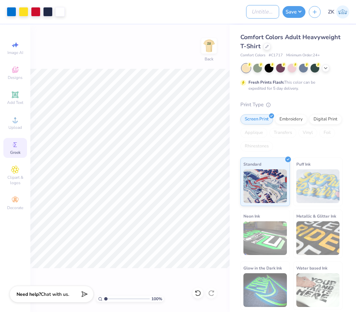
type input "'"
click at [260, 13] on input "'" at bounding box center [262, 11] width 33 height 13
type input "Ksig Rush Merch Fall 2025"
click at [296, 15] on button "Save" at bounding box center [294, 12] width 23 height 12
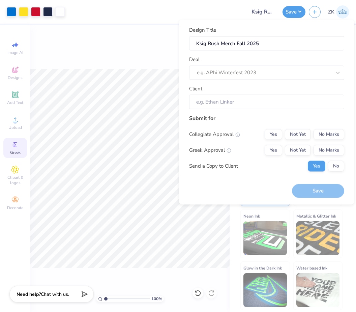
click at [266, 71] on div at bounding box center [264, 72] width 134 height 9
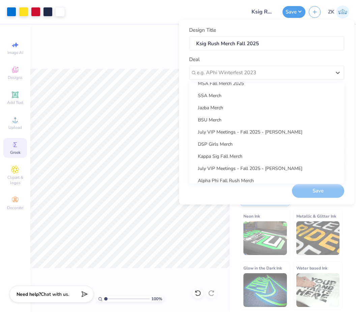
scroll to position [122, 0]
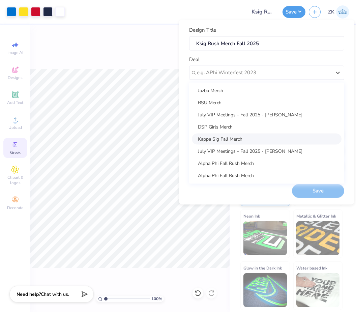
click at [235, 137] on div "Kappa Sig Fall Merch" at bounding box center [267, 138] width 150 height 11
type input "Tristan Wroe"
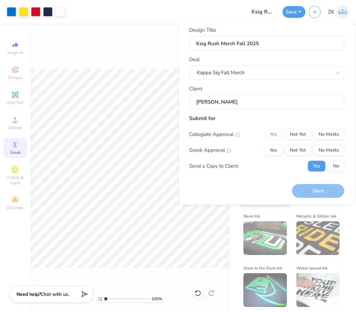
click at [271, 134] on button "Yes" at bounding box center [274, 134] width 18 height 11
click at [270, 148] on button "Yes" at bounding box center [274, 150] width 18 height 11
click at [329, 136] on button "No Marks" at bounding box center [329, 134] width 31 height 11
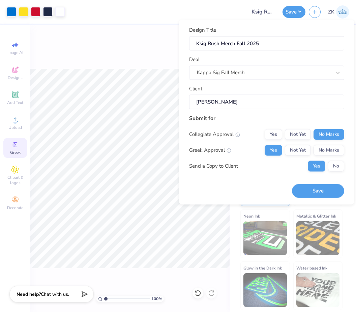
click at [318, 194] on button "Save" at bounding box center [318, 191] width 52 height 14
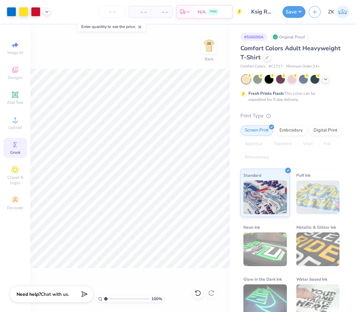
click at [212, 50] on img at bounding box center [208, 45] width 13 height 13
click at [260, 58] on span "Comfort Colors Adult Heavyweight T-Shirt" at bounding box center [291, 52] width 100 height 17
click at [259, 58] on span "Comfort Colors Adult Heavyweight T-Shirt" at bounding box center [291, 52] width 100 height 17
click at [266, 61] on div "Comfort Colors Adult Heavyweight T-Shirt" at bounding box center [292, 53] width 102 height 18
click at [267, 57] on icon at bounding box center [267, 57] width 3 height 3
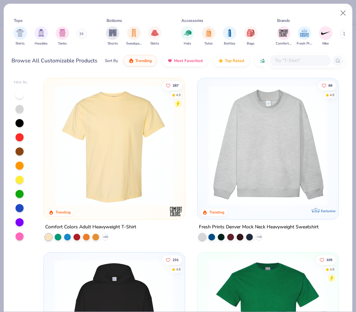
click at [80, 234] on div at bounding box center [77, 237] width 7 height 7
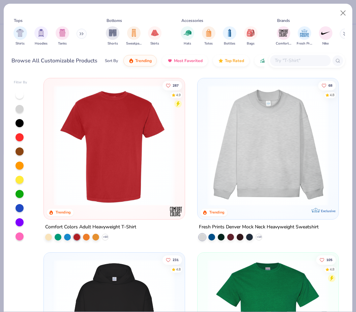
click at [145, 159] on img at bounding box center [115, 145] width 128 height 121
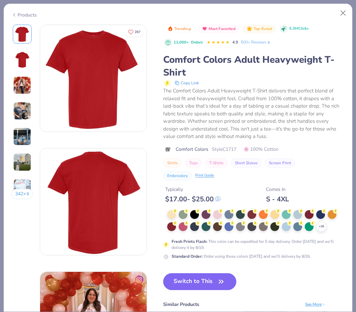
click at [306, 214] on div at bounding box center [309, 214] width 9 height 9
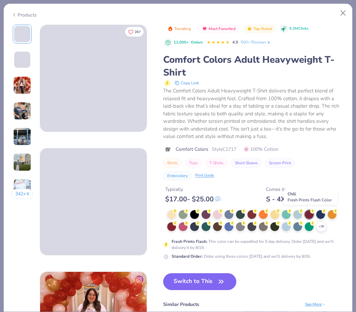
click at [209, 281] on button "Switch to This" at bounding box center [199, 281] width 73 height 17
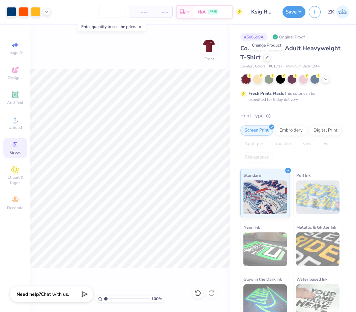
click at [316, 11] on icon "button" at bounding box center [315, 12] width 6 height 6
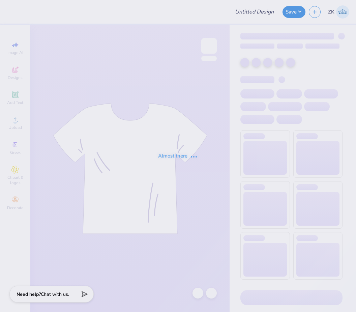
type input "Ksig Rush Merch Fall 2025"
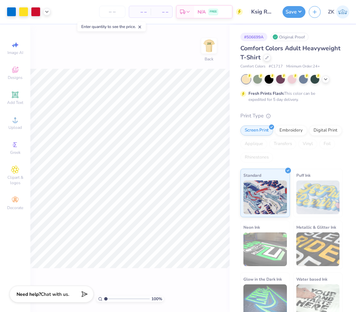
click at [328, 77] on icon at bounding box center [325, 79] width 5 height 5
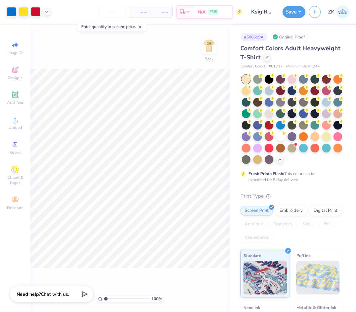
click at [316, 13] on icon "button" at bounding box center [315, 12] width 6 height 6
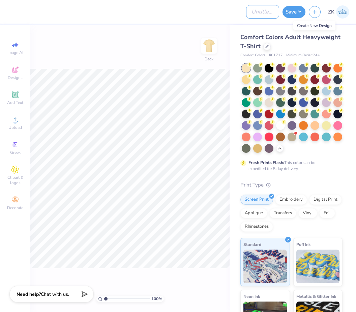
click at [256, 7] on input "Design Title" at bounding box center [262, 11] width 33 height 13
click at [315, 75] on div at bounding box center [315, 79] width 9 height 9
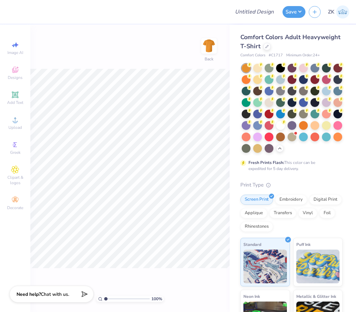
click at [315, 77] on div at bounding box center [315, 79] width 9 height 9
click at [314, 77] on div at bounding box center [315, 79] width 9 height 9
click at [317, 82] on div at bounding box center [315, 79] width 9 height 9
click at [18, 96] on icon at bounding box center [15, 95] width 8 height 8
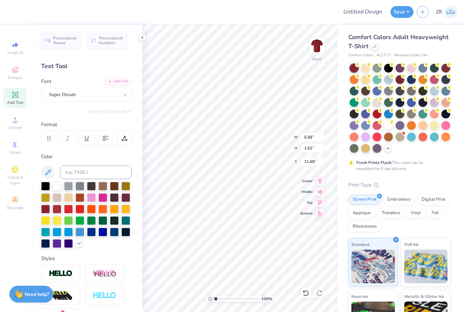
scroll to position [0, 0]
type input "9.83"
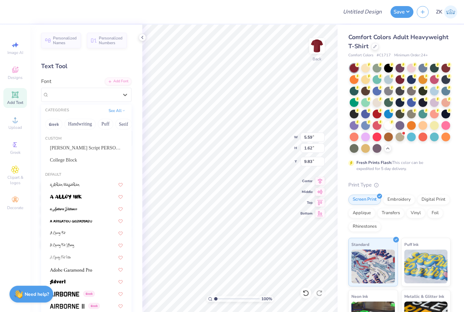
click at [80, 125] on button "Handwriting" at bounding box center [79, 124] width 31 height 11
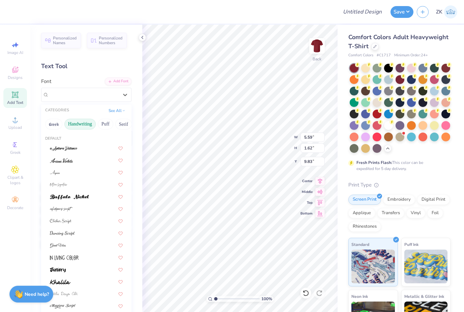
click at [104, 122] on button "Puff" at bounding box center [106, 124] width 16 height 11
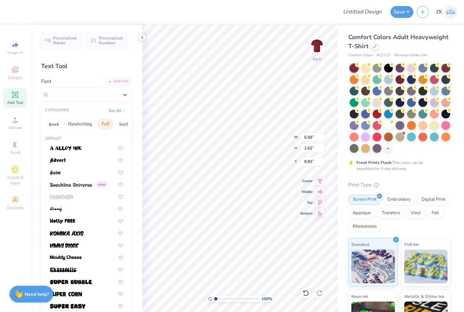
click at [76, 126] on button "Handwriting" at bounding box center [79, 124] width 31 height 11
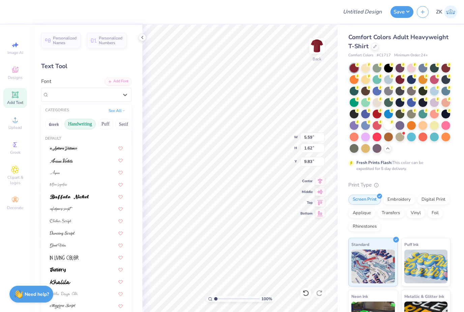
click at [121, 126] on button "Serif" at bounding box center [123, 124] width 17 height 11
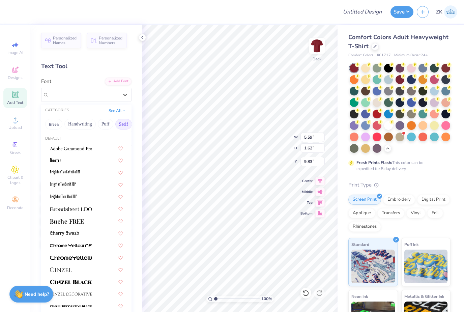
scroll to position [0, 0]
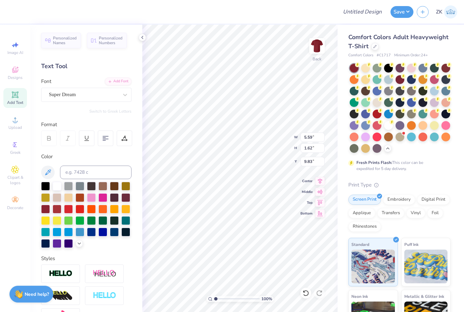
scroll to position [0, 0]
click at [48, 188] on div at bounding box center [45, 186] width 9 height 9
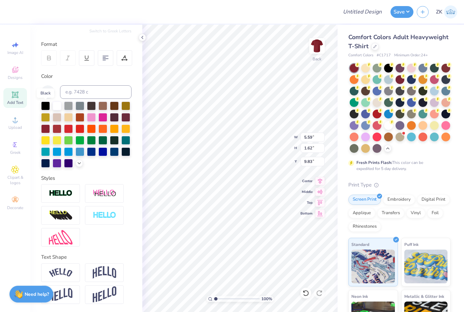
scroll to position [0, 0]
type textarea "SGA"
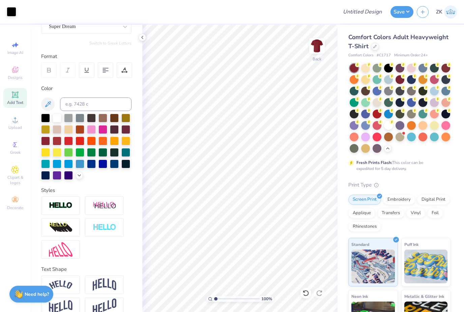
scroll to position [66, 0]
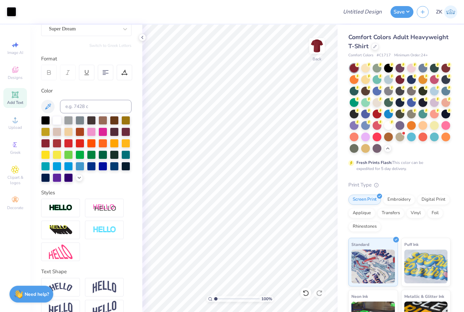
click at [72, 208] on img at bounding box center [61, 208] width 24 height 8
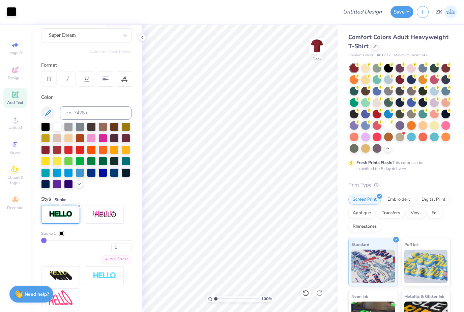
scroll to position [59, 0]
type input "3"
type input "4"
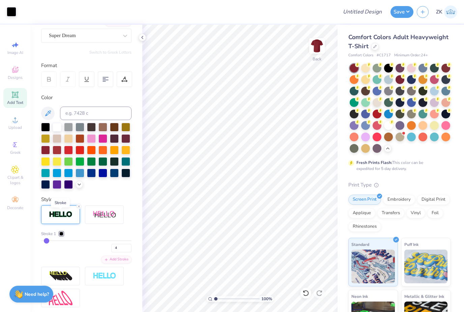
type input "6"
type input "7"
type input "8"
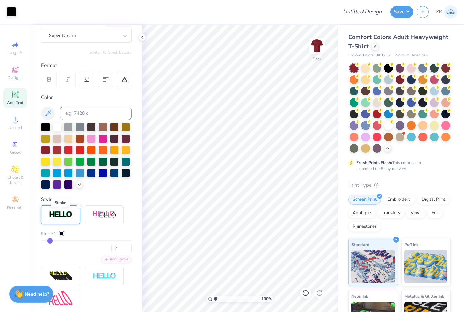
type input "8"
type input "9"
type input "10"
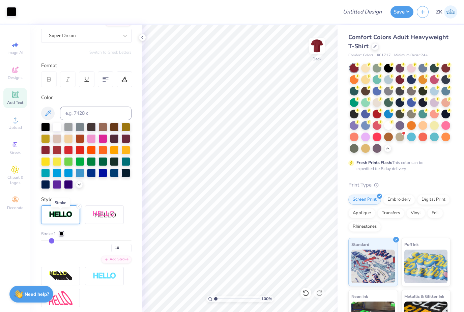
type input "11"
type input "12"
type input "13"
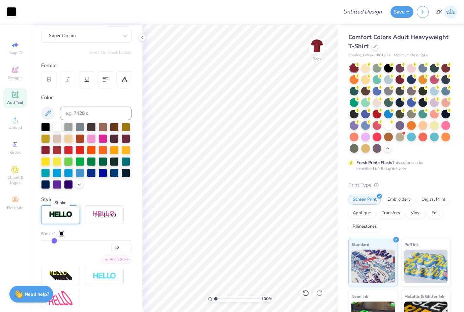
type input "13"
type input "14"
type input "15"
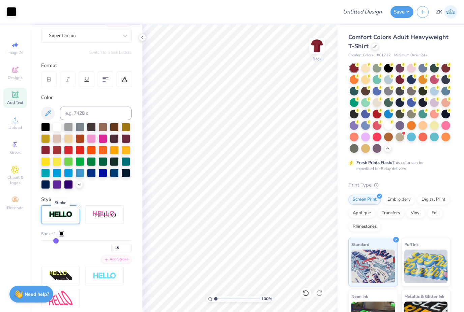
type input "14"
type input "13"
type input "12"
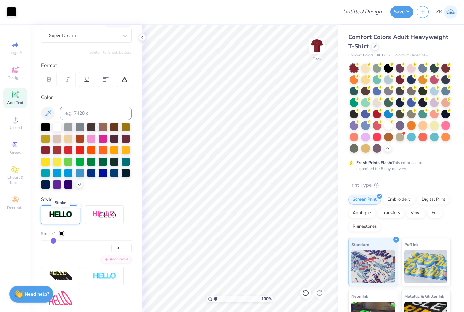
type input "12"
type input "11"
type input "10"
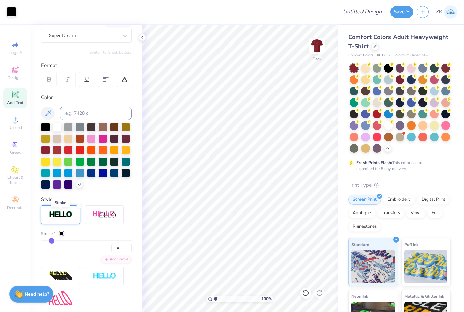
type input "9"
type input "8"
type input "7"
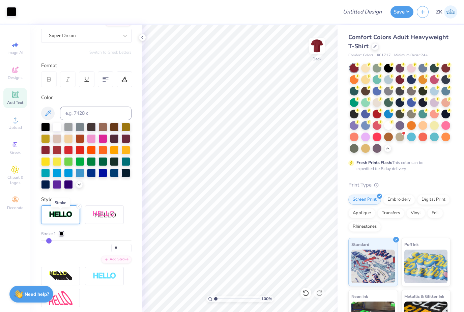
type input "7"
type input "6"
click at [58, 218] on img at bounding box center [61, 215] width 24 height 8
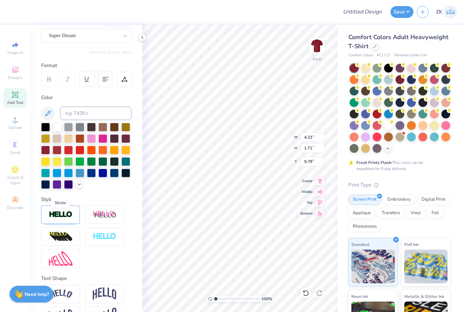
click at [68, 214] on img at bounding box center [61, 215] width 24 height 8
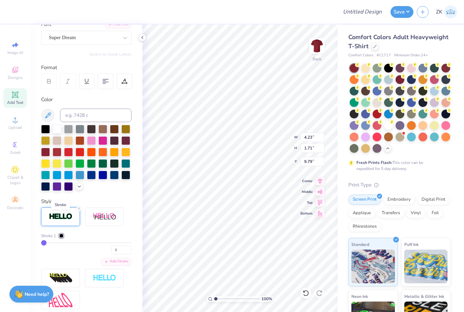
scroll to position [58, 0]
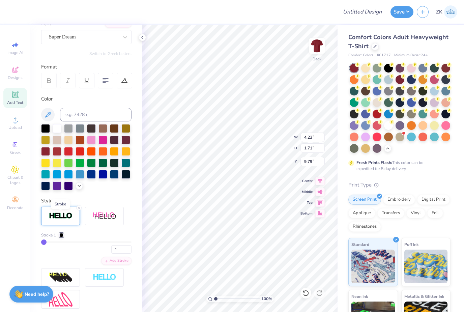
type input "3"
type input "4"
type input "5"
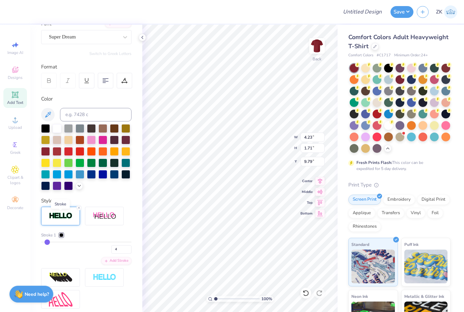
type input "5"
type input "6"
type input "8"
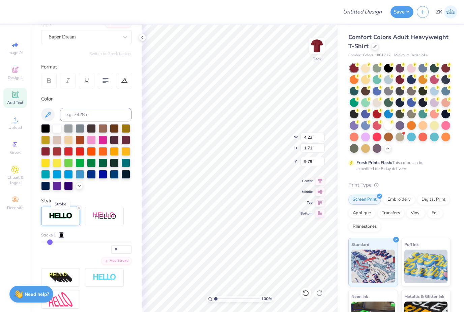
type input "9"
type input "10"
type input "11"
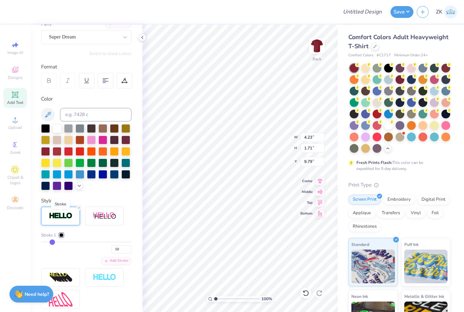
type input "11"
type input "12"
type input "13"
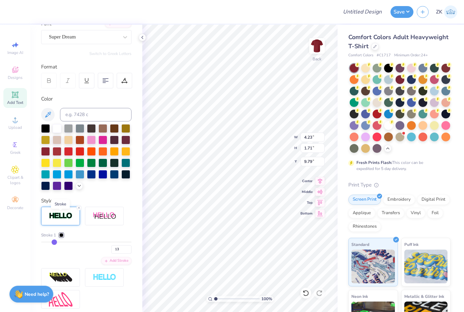
type input "14"
type input "15"
type input "16"
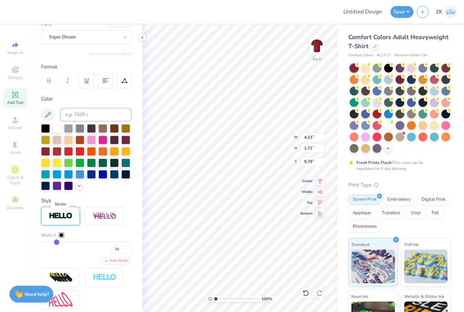
type input "16"
type input "17"
type input "18"
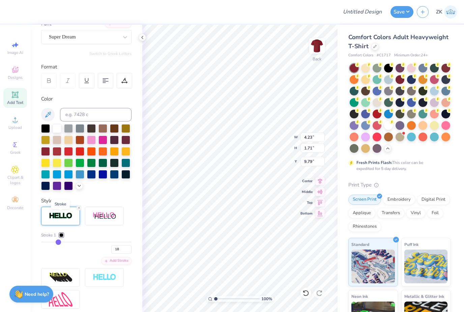
type input "19"
type input "20"
type input "21"
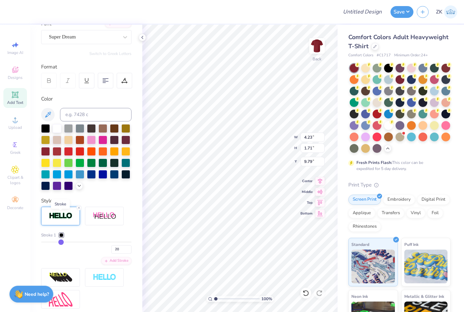
type input "21"
type input "22"
type input "4.87"
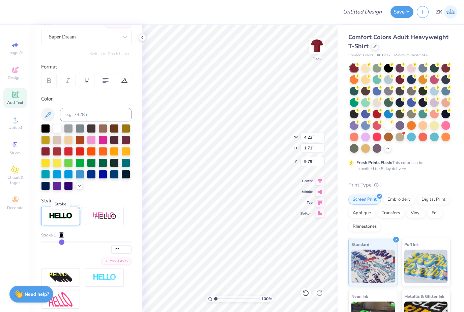
type input "2.35"
type input "9.47"
click at [63, 235] on div at bounding box center [61, 235] width 4 height 4
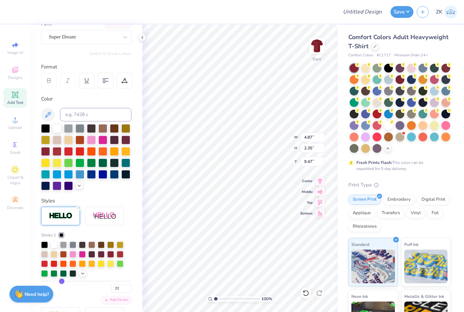
click at [54, 246] on div at bounding box center [54, 245] width 7 height 7
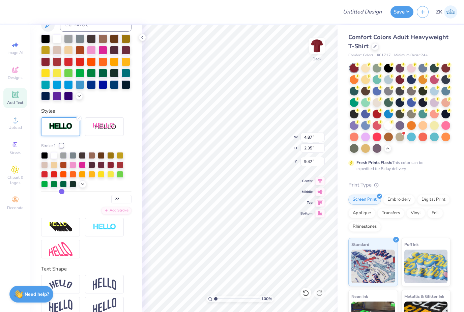
scroll to position [174, 0]
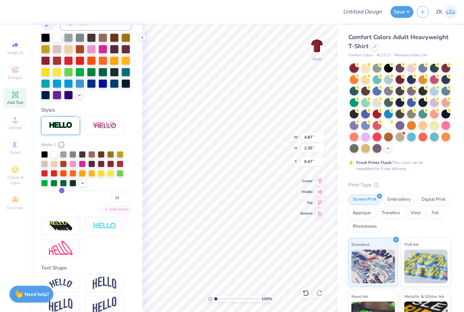
type input "21"
type input "18"
type input "17"
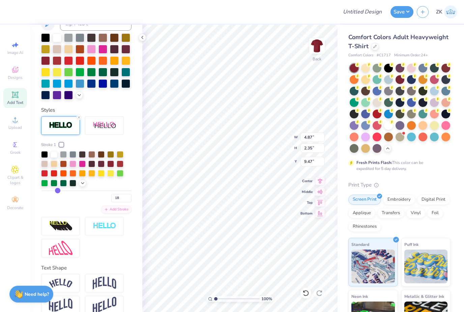
type input "17"
type input "16"
type input "15"
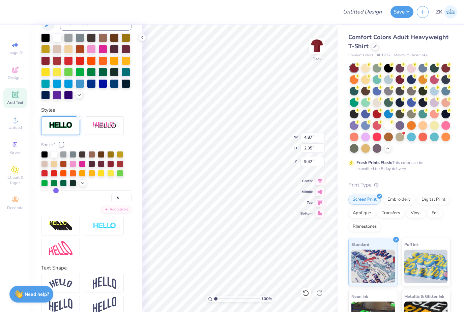
type input "14"
type input "13"
type input "12"
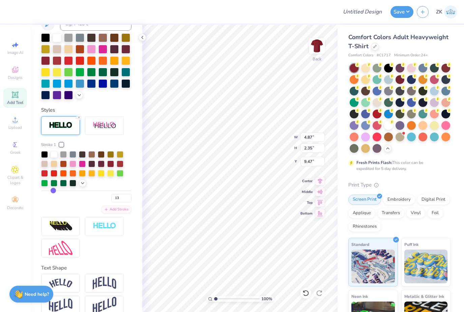
type input "12"
type input "11"
type input "10"
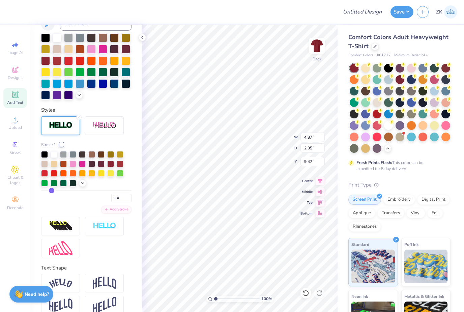
type input "9"
type input "8"
type input "7"
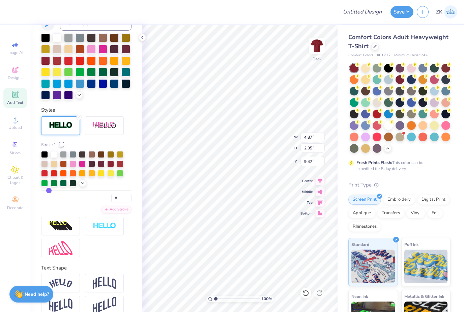
type input "7"
type input "6"
type input "5"
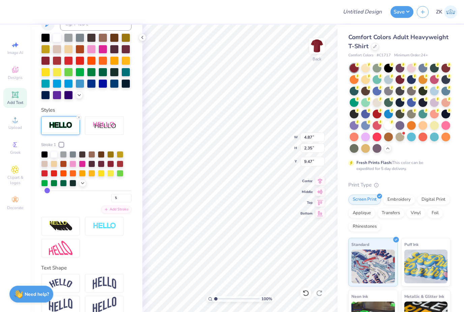
type input "4"
type input "3"
type input "2"
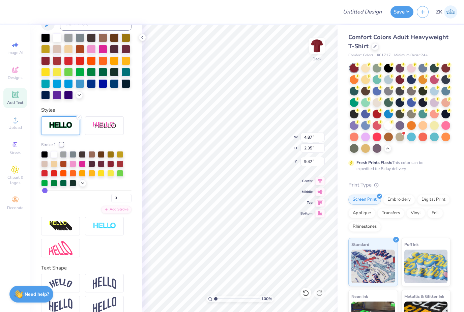
type input "2"
type input "1"
type input "4.23"
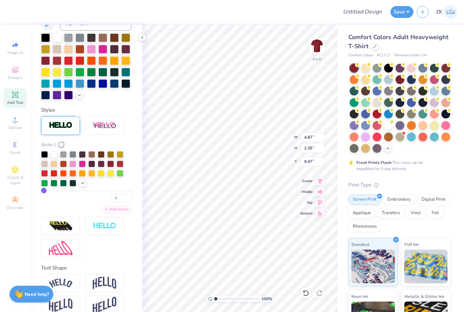
type input "1.71"
type input "9.79"
type input "2"
type input "3"
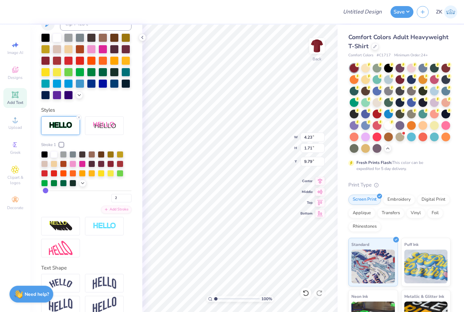
type input "3"
type input "4"
type input "4.33"
type input "1.80"
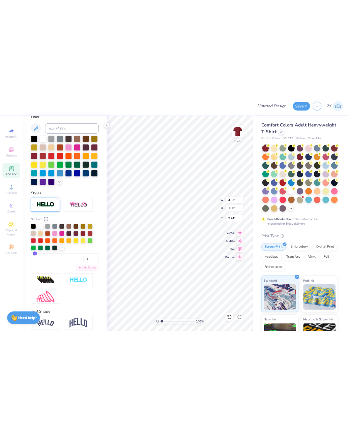
scroll to position [150, 0]
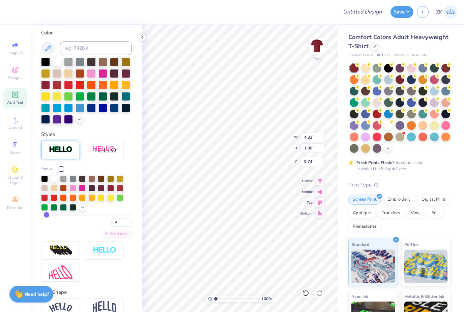
click at [46, 85] on div at bounding box center [45, 85] width 9 height 9
type input "3.49"
type input "3.54"
type input "1.48"
type input "3.60"
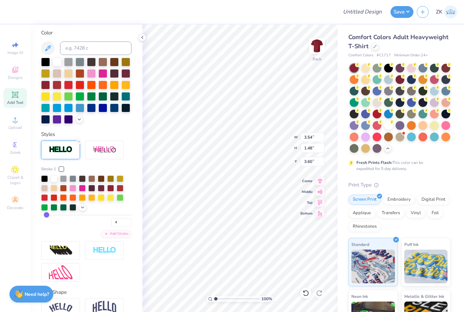
type input "5.28"
type input "2.92"
type input "1.22"
type input "3.43"
type input "3.75"
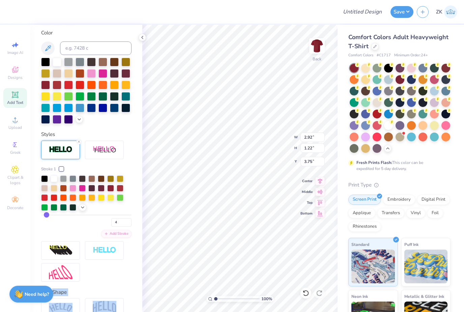
click at [356, 172] on div "Comfort Colors Adult Heavyweight T-Shirt Comfort Colors # C1717 Minimum Order: …" at bounding box center [400, 212] width 102 height 358
click at [219, 299] on input "range" at bounding box center [237, 299] width 46 height 6
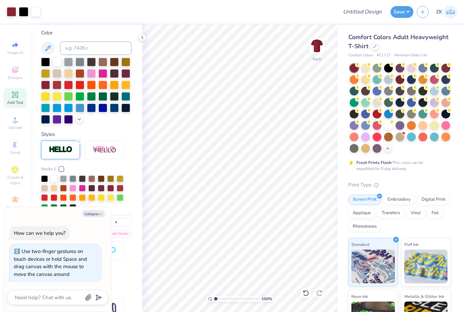
type input "1"
click at [143, 38] on icon at bounding box center [142, 37] width 5 height 5
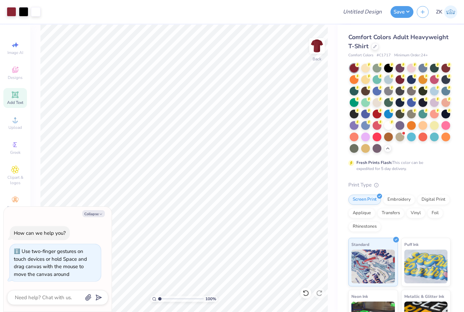
click at [318, 48] on img at bounding box center [316, 45] width 13 height 13
click at [19, 176] on div "Clipart & logos" at bounding box center [15, 175] width 24 height 25
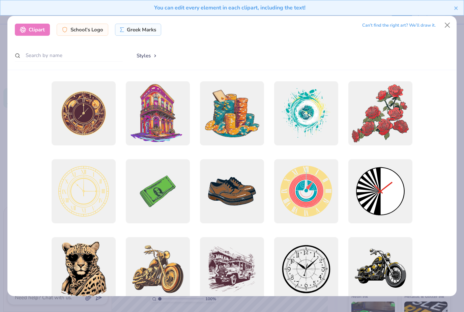
scroll to position [69, 0]
type textarea "x"
click at [142, 51] on button "Styles" at bounding box center [147, 55] width 35 height 13
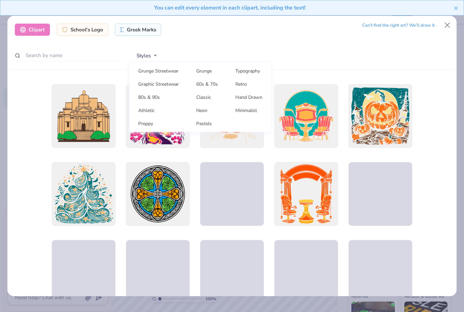
scroll to position [856, 0]
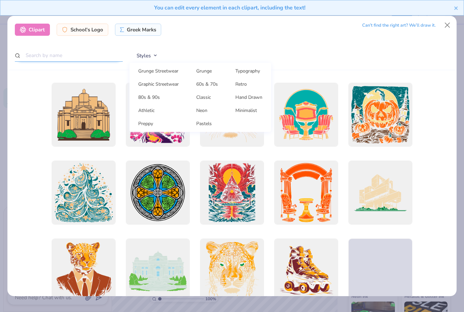
click at [48, 49] on input "text" at bounding box center [69, 55] width 108 height 12
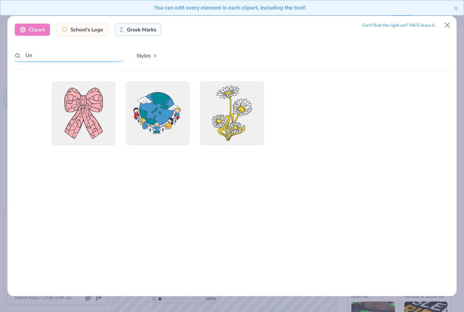
type input "U"
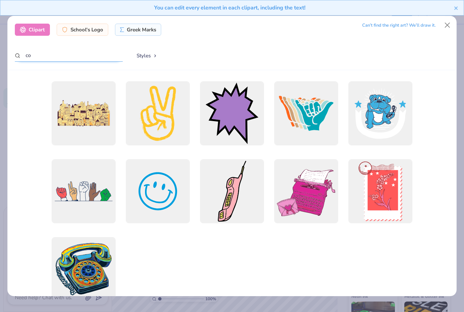
type input "c"
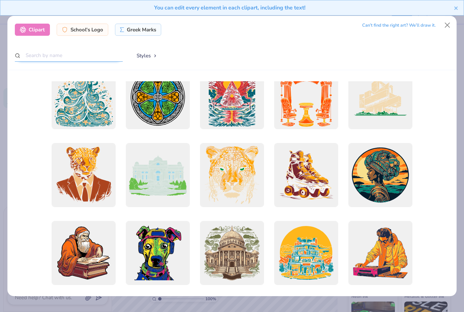
scroll to position [1025, 0]
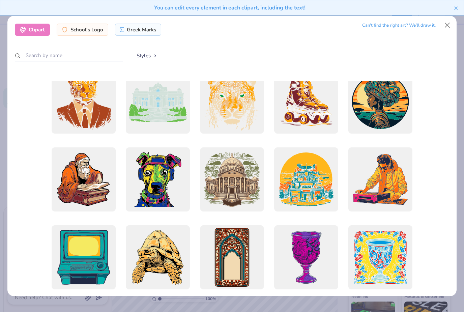
click at [251, 181] on div at bounding box center [232, 179] width 64 height 64
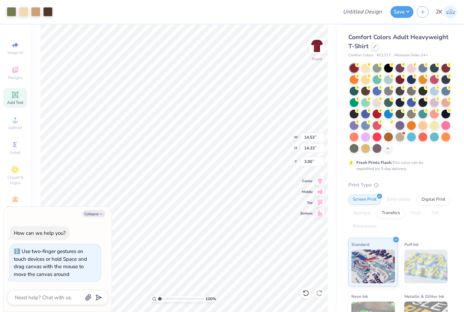
type textarea "x"
type input "12.44"
type input "12.27"
type textarea "x"
type input "6.63"
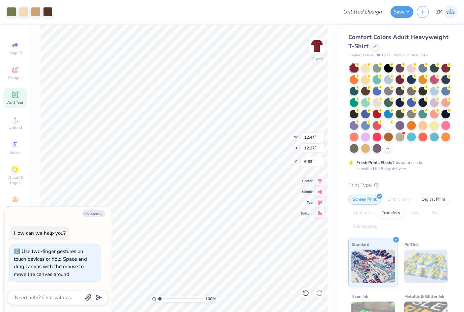
click at [310, 48] on img at bounding box center [316, 45] width 13 height 13
click at [322, 44] on img at bounding box center [316, 45] width 13 height 13
type textarea "x"
type input "6.70"
type textarea "x"
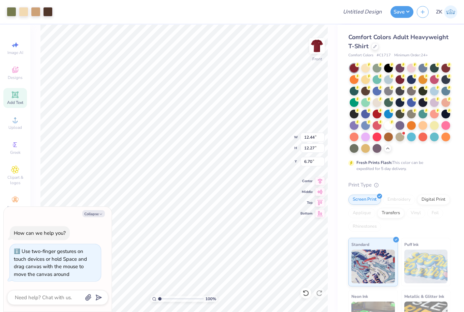
type input "6.67"
click at [12, 179] on span "Clipart & logos" at bounding box center [15, 180] width 24 height 11
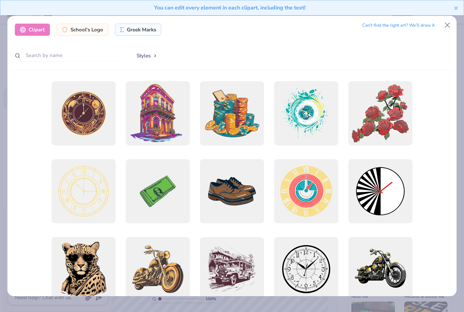
click at [356, 21] on button "Close" at bounding box center [447, 25] width 13 height 13
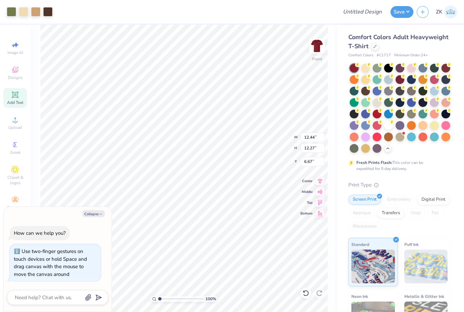
click at [10, 12] on div at bounding box center [11, 11] width 9 height 9
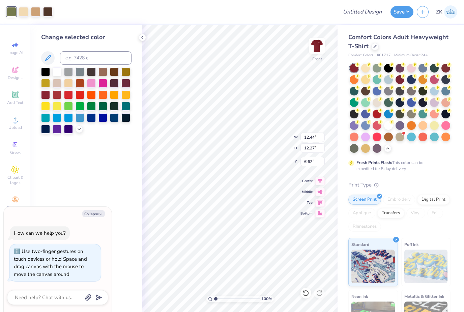
click at [55, 73] on div at bounding box center [57, 71] width 9 height 9
click at [24, 13] on div at bounding box center [23, 11] width 9 height 9
click at [58, 74] on div at bounding box center [57, 71] width 9 height 9
click at [69, 71] on div at bounding box center [68, 71] width 9 height 9
click at [23, 10] on div at bounding box center [23, 11] width 9 height 9
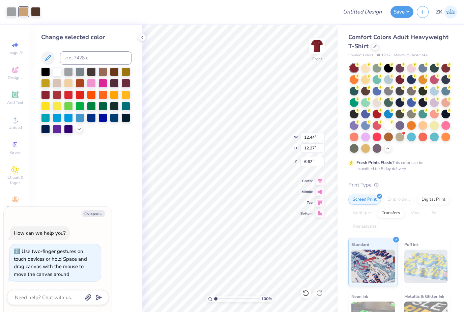
click at [57, 72] on div at bounding box center [57, 71] width 9 height 9
click at [37, 11] on div at bounding box center [35, 11] width 9 height 9
click at [58, 74] on div at bounding box center [57, 71] width 9 height 9
click at [81, 72] on div at bounding box center [80, 71] width 9 height 9
click at [57, 72] on div at bounding box center [57, 71] width 9 height 9
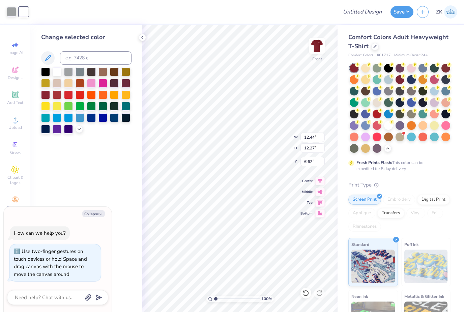
click at [11, 10] on div at bounding box center [11, 11] width 9 height 9
click at [56, 72] on div at bounding box center [57, 71] width 9 height 9
click at [8, 10] on div at bounding box center [11, 11] width 9 height 9
click at [45, 73] on div at bounding box center [45, 71] width 9 height 9
click at [46, 74] on div at bounding box center [45, 71] width 9 height 9
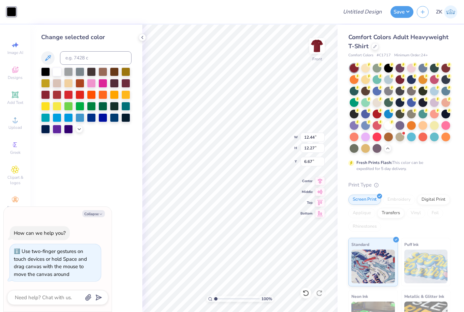
click at [53, 73] on div at bounding box center [57, 71] width 9 height 9
click at [24, 16] on div at bounding box center [177, 12] width 315 height 24
click at [21, 11] on div at bounding box center [177, 12] width 315 height 24
type textarea "x"
click at [114, 182] on div "Change selected color" at bounding box center [86, 169] width 112 height 288
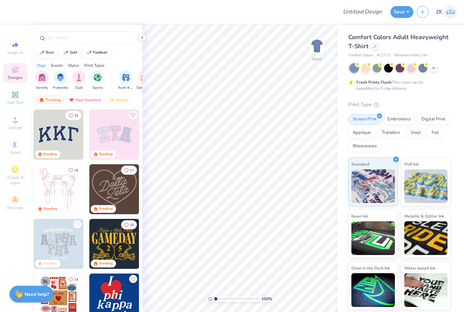
click at [436, 68] on icon at bounding box center [433, 67] width 5 height 5
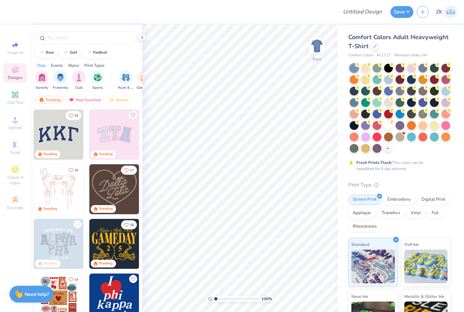
click at [375, 45] on icon at bounding box center [375, 46] width 3 height 3
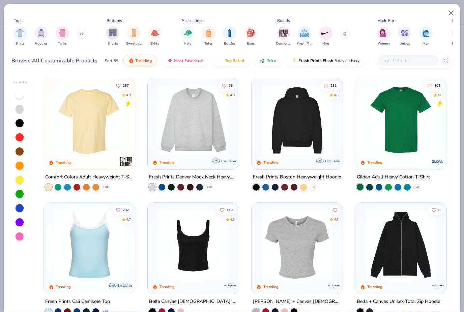
click at [449, 12] on button "Close" at bounding box center [451, 13] width 13 height 13
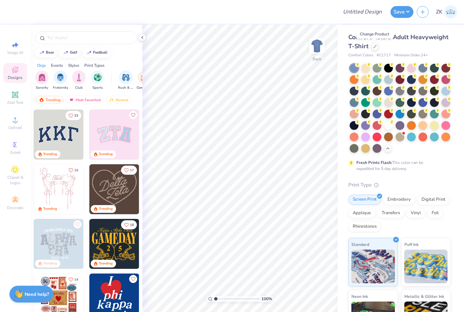
click at [437, 79] on div at bounding box center [434, 79] width 9 height 9
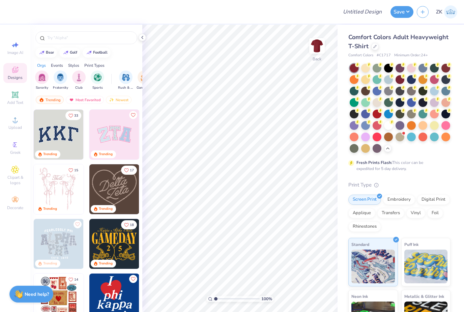
click at [20, 96] on div "Add Text" at bounding box center [15, 98] width 24 height 20
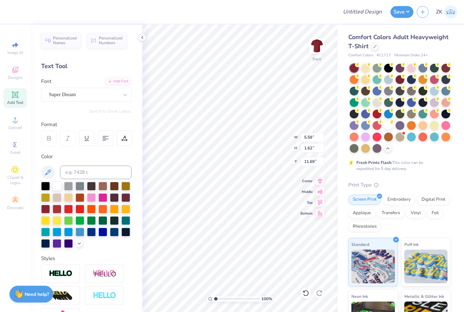
click at [64, 275] on img at bounding box center [61, 274] width 24 height 8
type input "5.62"
type input "1.65"
type input "11.67"
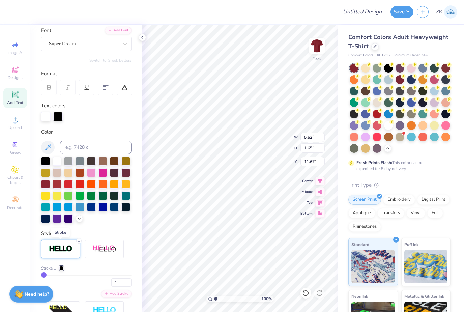
scroll to position [60, 0]
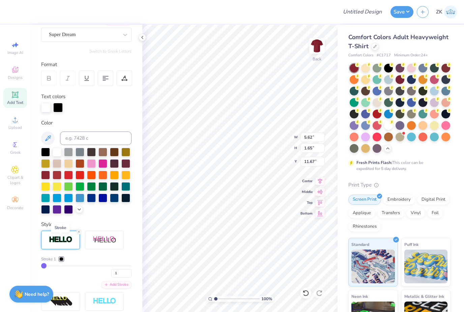
click at [45, 264] on div "Stroke 1 1" at bounding box center [86, 267] width 90 height 22
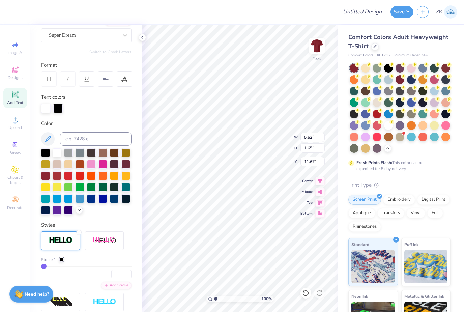
scroll to position [59, 0]
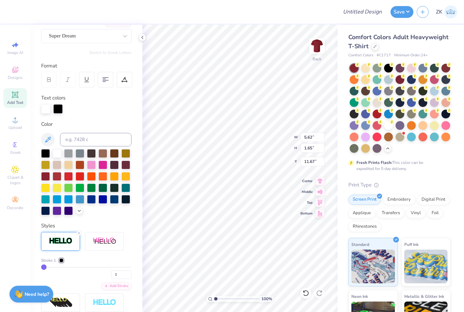
click at [46, 268] on input "range" at bounding box center [86, 267] width 90 height 1
type input "2"
type input "3"
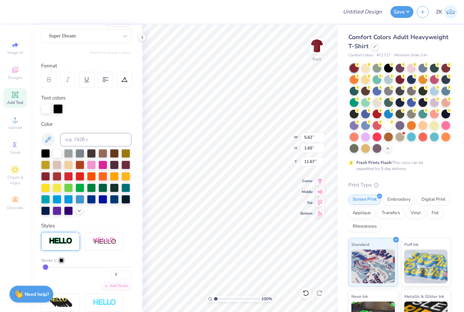
type input "4"
type input "5"
type input "5.75"
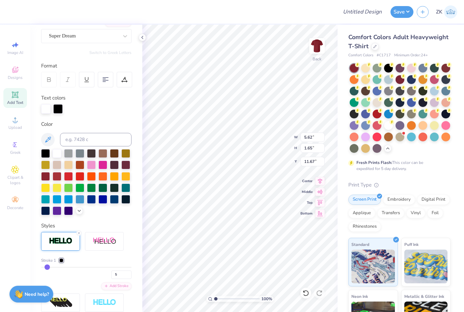
type input "1.77"
type input "11.61"
type input "4"
type input "3"
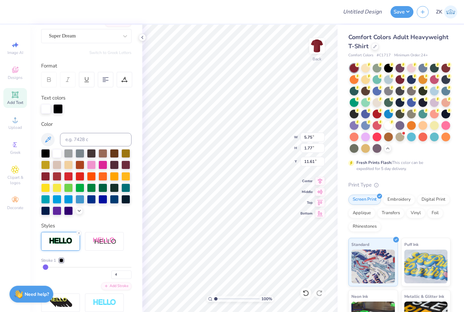
type input "3"
type input "2"
type input "3"
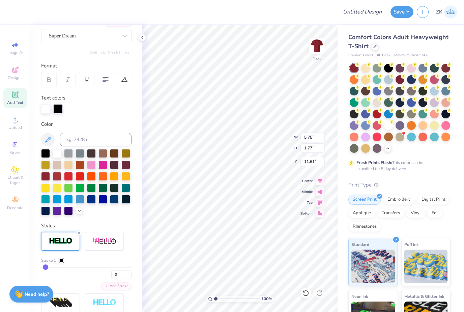
type input "4"
type input "5.72"
type input "1.74"
type input "11.63"
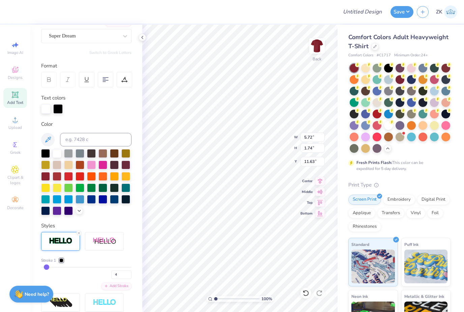
click at [57, 156] on div at bounding box center [57, 153] width 9 height 9
click at [57, 109] on div at bounding box center [57, 108] width 9 height 9
click at [55, 153] on div at bounding box center [57, 153] width 9 height 9
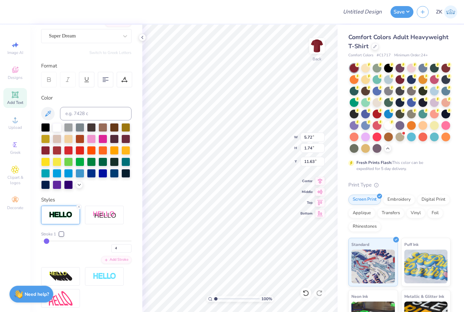
click at [57, 150] on div at bounding box center [57, 150] width 9 height 9
click at [46, 152] on div at bounding box center [45, 150] width 9 height 9
click at [61, 232] on div at bounding box center [61, 234] width 4 height 4
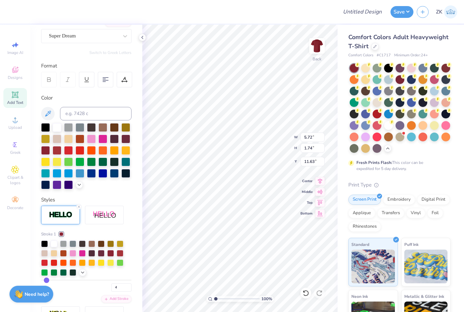
click at [45, 245] on div at bounding box center [44, 244] width 7 height 7
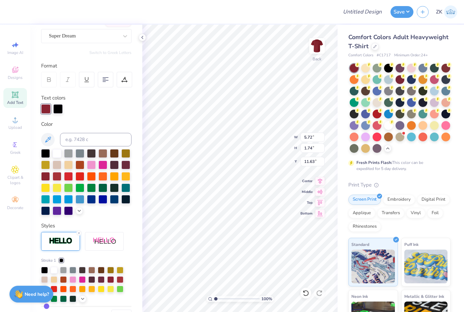
click at [57, 271] on div at bounding box center [54, 270] width 7 height 7
type textarea "X"
type textarea "SGA"
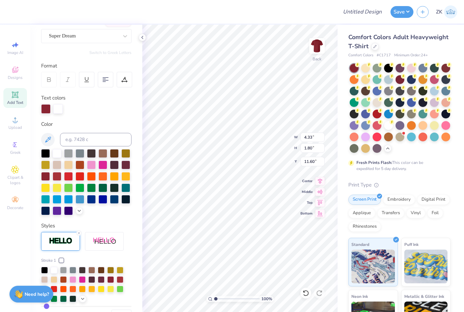
type input "3.60"
type input "3.67"
type input "3.23"
type input "1.35"
type input "3.70"
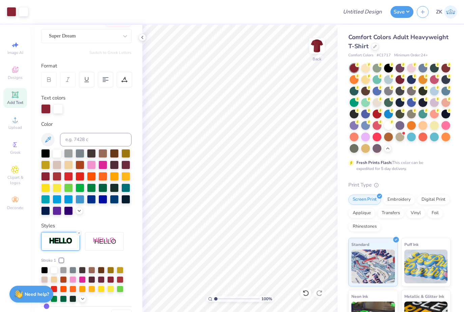
click at [316, 49] on img at bounding box center [316, 45] width 13 height 13
click at [9, 95] on div "Add Text" at bounding box center [15, 98] width 24 height 20
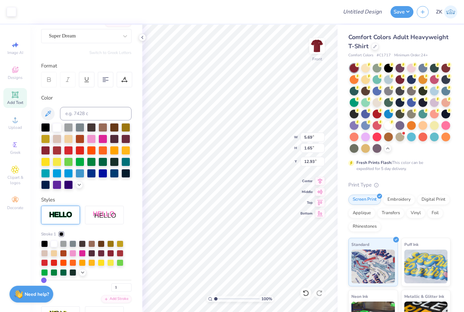
type input "5.72"
type input "1.68"
type input "12.91"
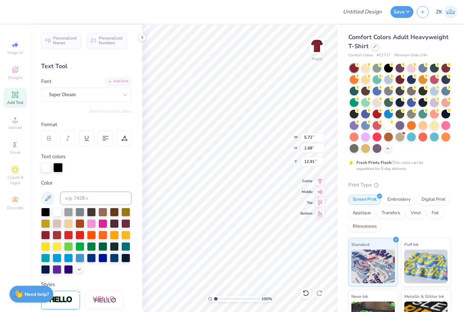
scroll to position [0, 0]
click at [13, 171] on icon at bounding box center [14, 169] width 3 height 3
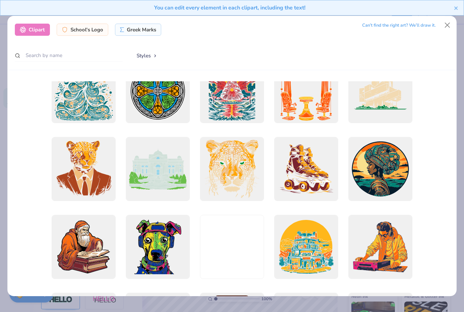
scroll to position [971, 0]
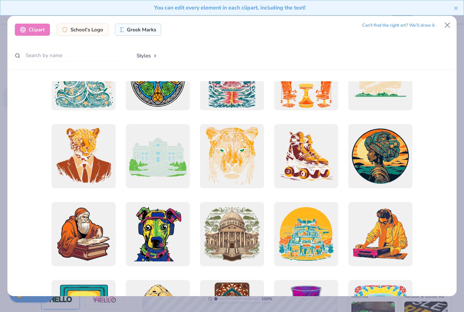
click at [215, 223] on div at bounding box center [232, 234] width 64 height 64
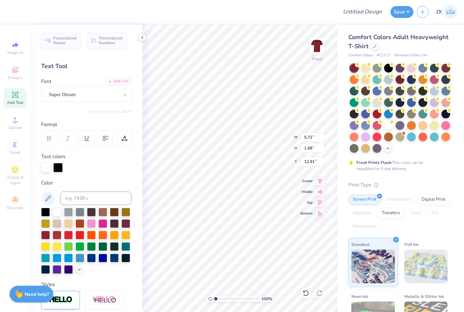
type input "14.53"
type input "14.33"
click at [12, 12] on div at bounding box center [11, 11] width 9 height 9
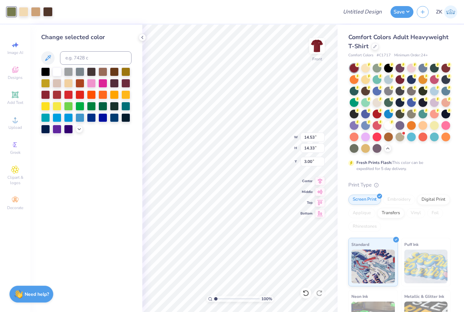
click at [56, 74] on div at bounding box center [57, 71] width 9 height 9
click at [24, 10] on div at bounding box center [23, 11] width 9 height 9
click at [49, 10] on div at bounding box center [47, 11] width 9 height 9
click at [83, 73] on div at bounding box center [80, 71] width 9 height 9
click at [80, 74] on div at bounding box center [80, 71] width 9 height 9
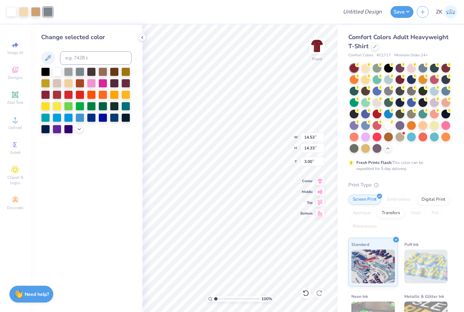
click at [36, 12] on div at bounding box center [35, 11] width 9 height 9
click at [67, 71] on div at bounding box center [68, 71] width 9 height 9
click at [24, 12] on div at bounding box center [23, 11] width 9 height 9
click at [11, 15] on div at bounding box center [11, 11] width 9 height 9
click at [57, 119] on div at bounding box center [57, 117] width 9 height 9
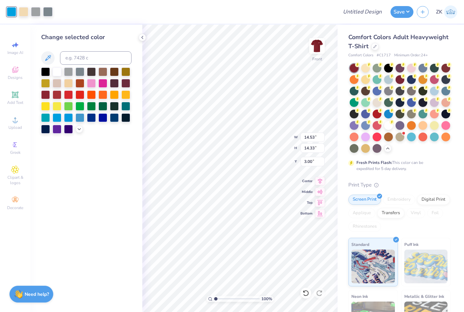
click at [22, 13] on div at bounding box center [23, 11] width 9 height 9
click at [57, 73] on div at bounding box center [57, 71] width 9 height 9
click at [11, 10] on div at bounding box center [11, 11] width 9 height 9
click at [37, 12] on div at bounding box center [35, 11] width 9 height 9
click at [51, 13] on div at bounding box center [47, 11] width 9 height 9
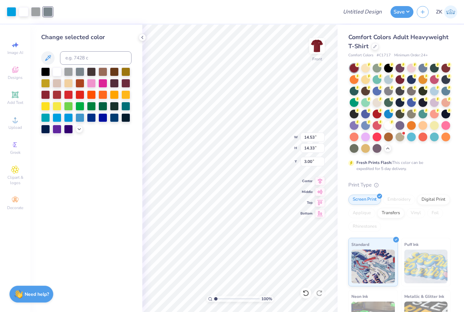
click at [45, 97] on div at bounding box center [45, 94] width 9 height 9
click at [10, 13] on div at bounding box center [11, 11] width 9 height 9
click at [56, 74] on div at bounding box center [57, 71] width 9 height 9
type input "4.96"
type input "13.14"
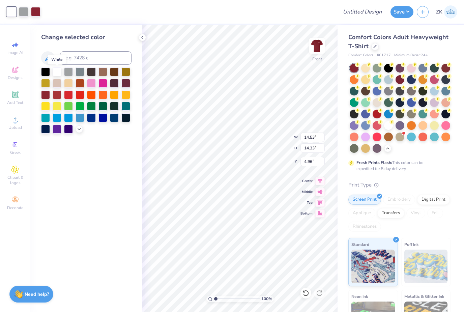
type input "12.95"
type input "6.99"
type input "12.38"
type input "12.21"
type input "7.04"
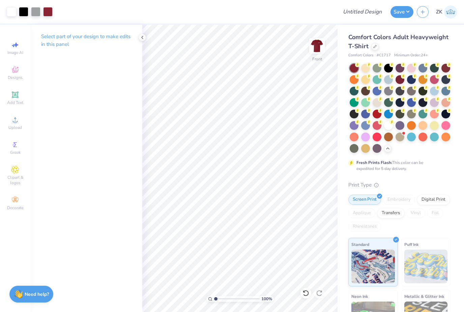
click at [17, 104] on span "Add Text" at bounding box center [15, 102] width 16 height 5
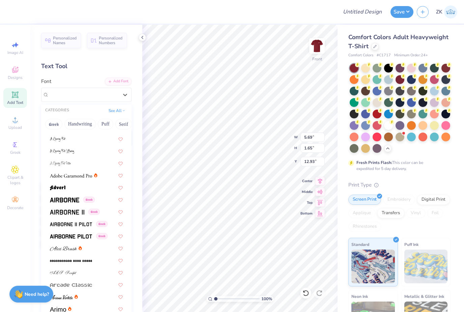
scroll to position [57, 0]
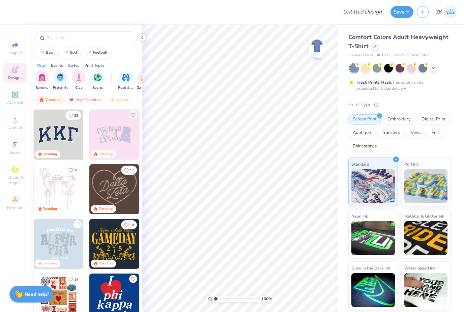
click at [436, 64] on div at bounding box center [400, 68] width 101 height 9
click at [435, 64] on div at bounding box center [400, 68] width 101 height 9
click at [433, 71] on div at bounding box center [433, 67] width 7 height 7
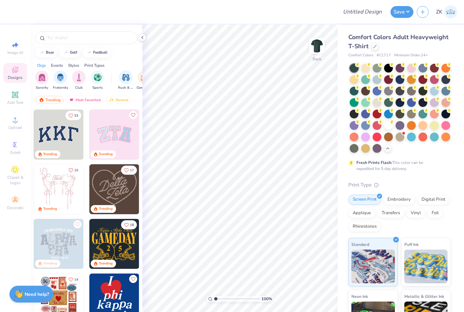
click at [423, 77] on div at bounding box center [423, 79] width 9 height 9
click at [19, 98] on div "Add Text" at bounding box center [15, 98] width 24 height 20
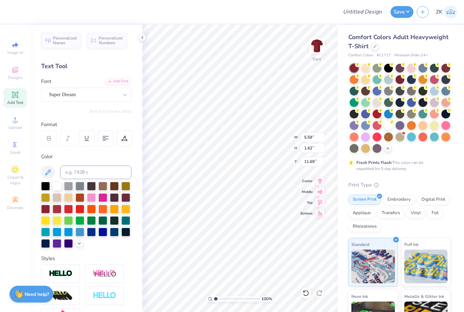
scroll to position [0, 0]
type textarea "T"
type textarea "SGA"
click at [124, 250] on div "Personalized Names Personalized Numbers Text Tool Add Font Font Super Dream Swi…" at bounding box center [86, 169] width 112 height 288
click at [57, 272] on img at bounding box center [61, 274] width 24 height 8
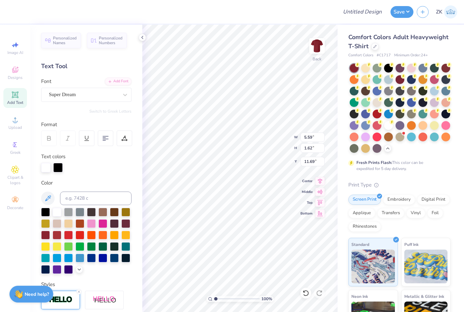
click at [120, 275] on div "Personalized Names Personalized Numbers Text Tool Add Font Font Super Dream Swi…" at bounding box center [86, 169] width 112 height 288
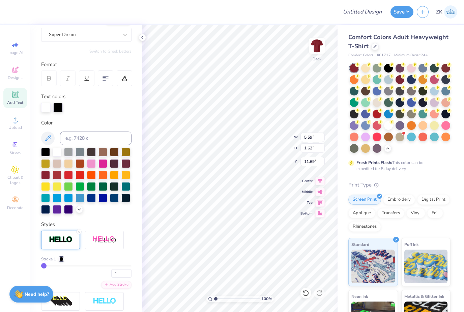
scroll to position [60, 0]
type input "4"
type input "5"
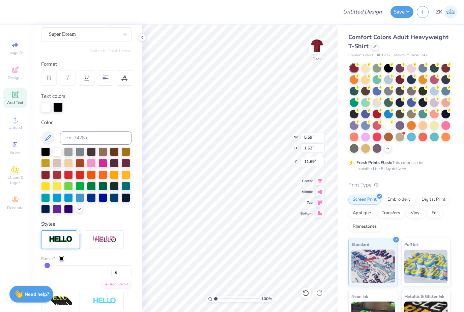
type input "6"
type input "7"
type input "8"
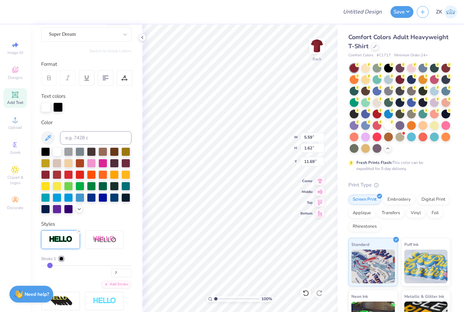
type input "8"
type input "7"
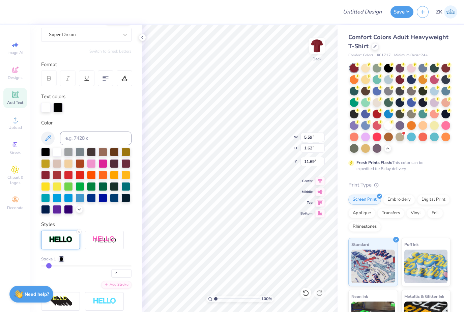
type input "6"
type input "5"
click at [117, 275] on input "5" at bounding box center [121, 273] width 20 height 8
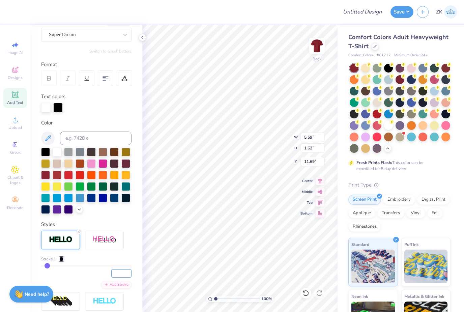
type input "3"
click at [125, 273] on input "3" at bounding box center [121, 273] width 20 height 8
type input "4"
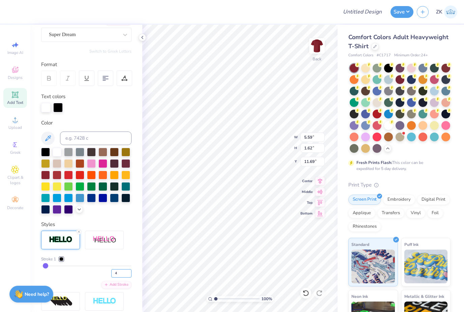
type input "4"
click at [136, 254] on div "Personalized Names Personalized Numbers Text Tool Add Font Font Super Dream Swi…" at bounding box center [86, 169] width 112 height 288
click at [61, 257] on div at bounding box center [61, 259] width 4 height 4
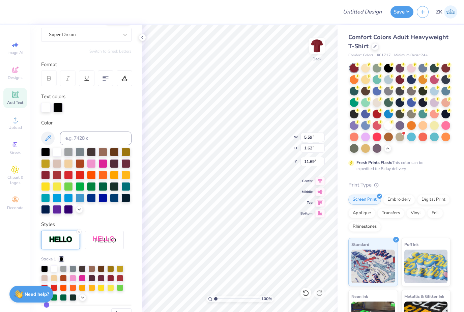
click at [53, 269] on div at bounding box center [54, 269] width 7 height 7
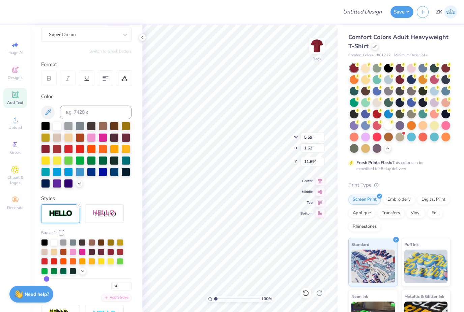
click at [44, 152] on div at bounding box center [45, 149] width 9 height 9
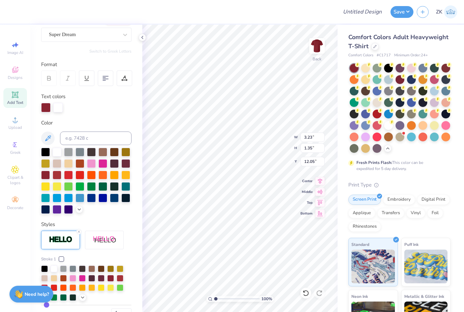
type input "3.23"
type input "1.35"
type input "4.24"
click at [356, 13] on input "Design Title" at bounding box center [370, 11] width 33 height 13
type input "SGA"
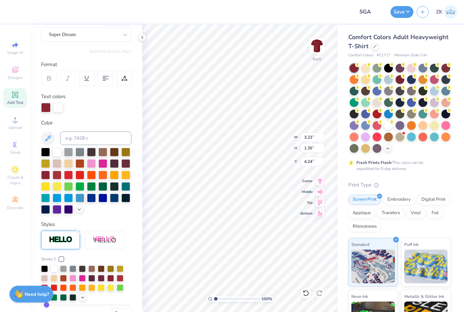
click at [406, 10] on button "Save" at bounding box center [402, 12] width 23 height 12
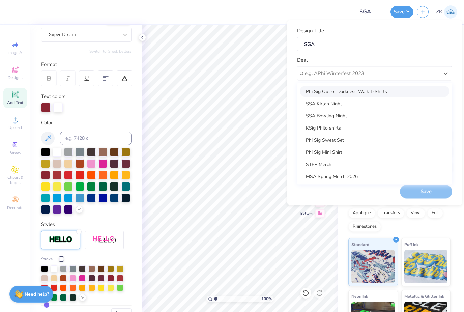
scroll to position [0, 0]
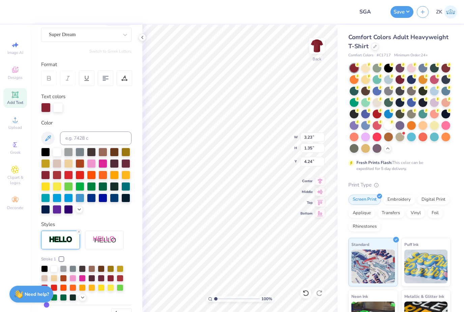
click at [405, 14] on button "Save" at bounding box center [402, 12] width 23 height 12
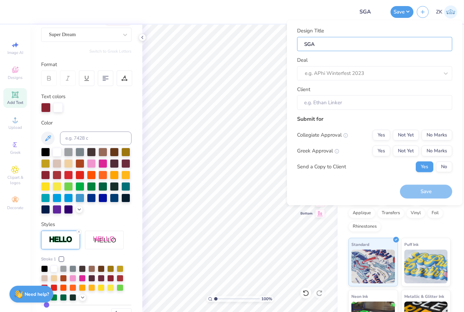
click at [385, 46] on input "SGA" at bounding box center [374, 44] width 155 height 15
type input "SGA"
type input "SGA t"
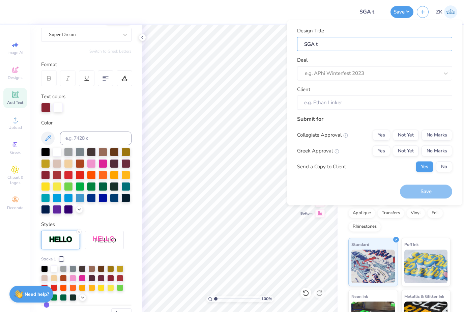
type input "SGA ts"
type input "SGA tsh"
type input "SGA tshi"
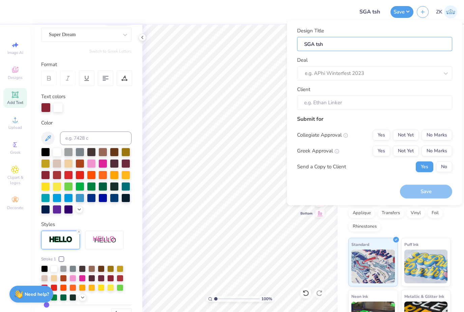
type input "SGA tshi"
type input "SGA tshir"
type input "SGA tshirt"
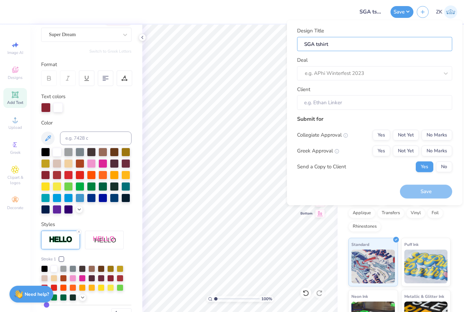
type input "SGA tshirts"
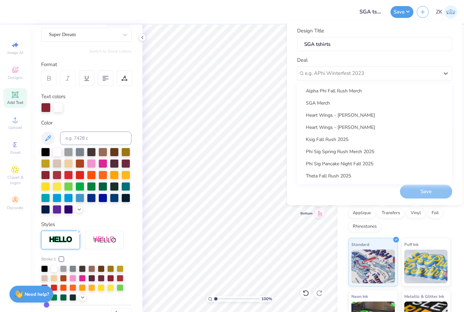
scroll to position [205, 0]
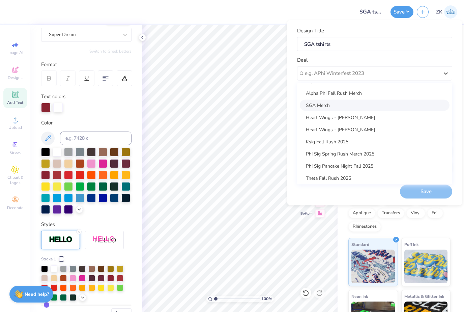
click at [341, 101] on div "SGA Merch" at bounding box center [375, 105] width 150 height 11
type input "[PERSON_NAME]"
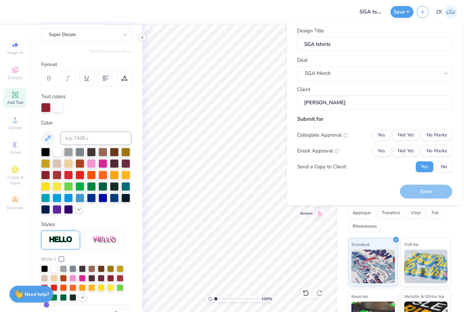
click at [441, 134] on button "No Marks" at bounding box center [437, 135] width 31 height 11
click at [444, 152] on button "No Marks" at bounding box center [437, 150] width 31 height 11
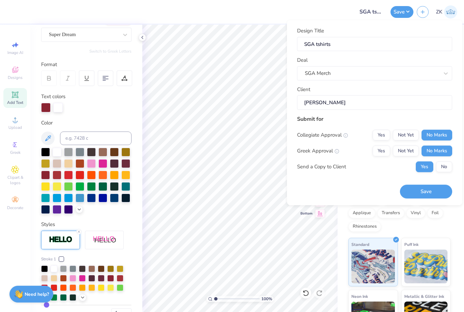
click at [441, 189] on button "Save" at bounding box center [426, 192] width 52 height 14
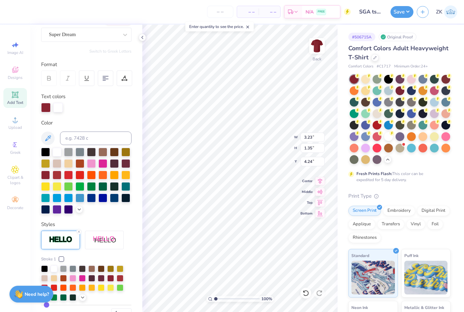
click at [447, 29] on div "# 506715A Original Proof Comfort Colors Adult Heavyweight T-Shirt Comfort Color…" at bounding box center [401, 213] width 127 height 377
click at [5, 23] on div at bounding box center [3, 12] width 7 height 24
click at [145, 37] on div at bounding box center [142, 37] width 7 height 7
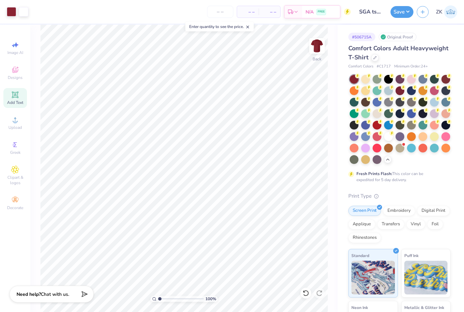
click at [320, 46] on img at bounding box center [316, 45] width 13 height 13
click at [315, 39] on img at bounding box center [316, 45] width 13 height 13
click at [320, 44] on img at bounding box center [316, 45] width 13 height 13
click at [315, 48] on img at bounding box center [316, 45] width 13 height 13
click at [222, 10] on input "number" at bounding box center [220, 12] width 26 height 12
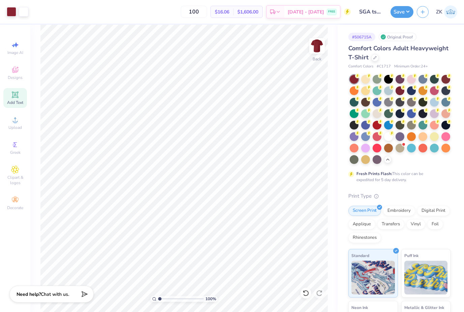
click at [318, 49] on img at bounding box center [316, 45] width 13 height 13
click at [200, 16] on input "100" at bounding box center [194, 12] width 26 height 12
type input "1"
type input "5"
type input "36"
